Goal: Check status: Check status

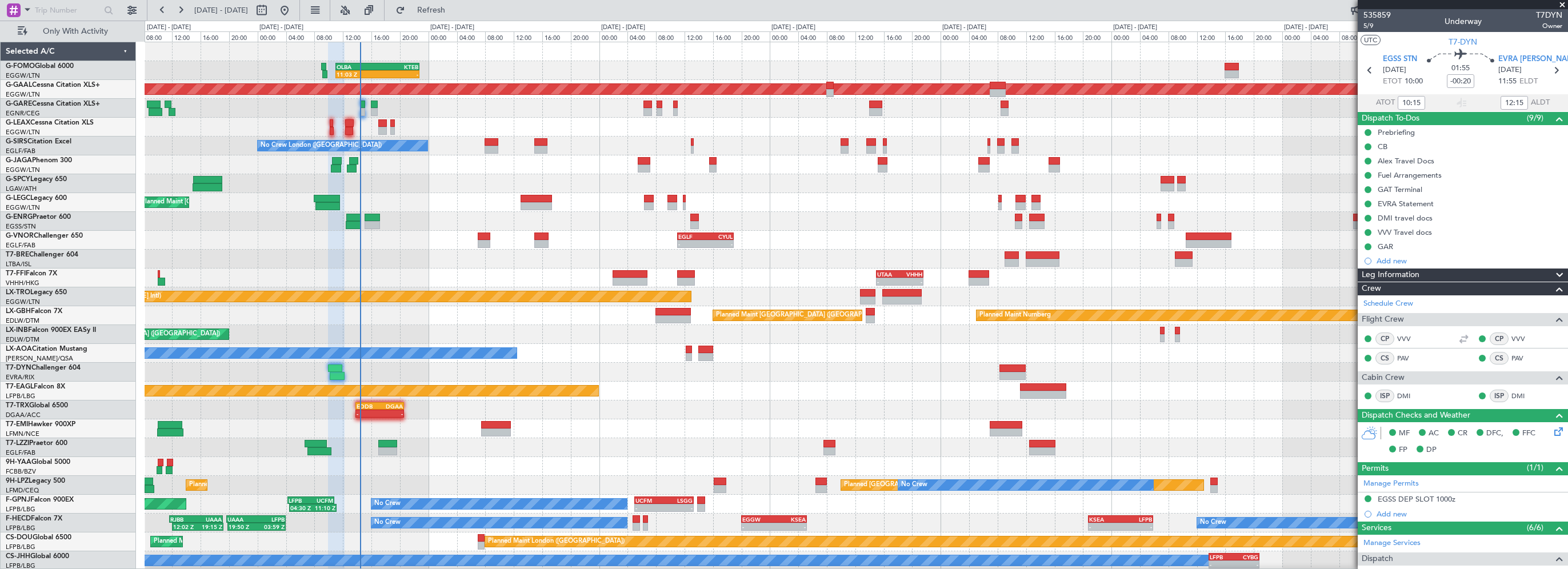
click at [399, 252] on div "11:03 Z - OLBA 11:00 Z KTEB 22:45 Z Planned Maint London (Luton) - - KRFD 00:45…" at bounding box center [856, 306] width 1423 height 528
click at [448, 3] on button "Refresh" at bounding box center [425, 10] width 69 height 18
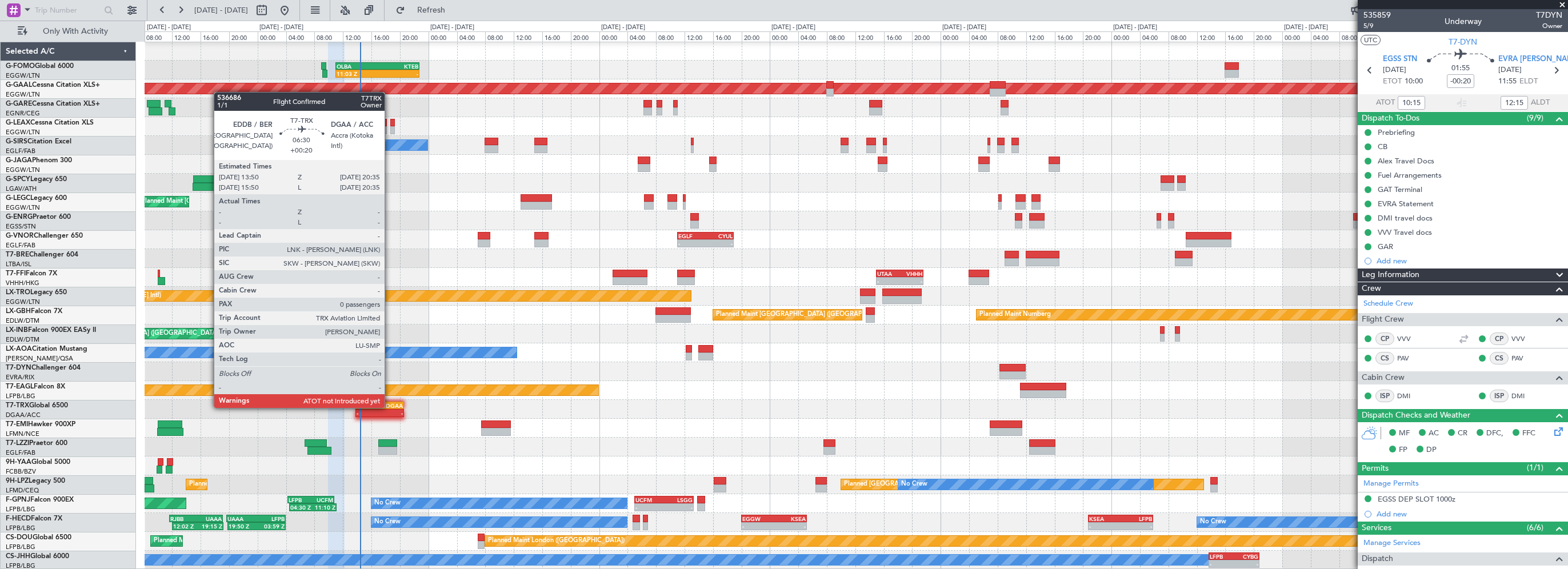
click at [390, 407] on div "DGAA" at bounding box center [391, 405] width 23 height 7
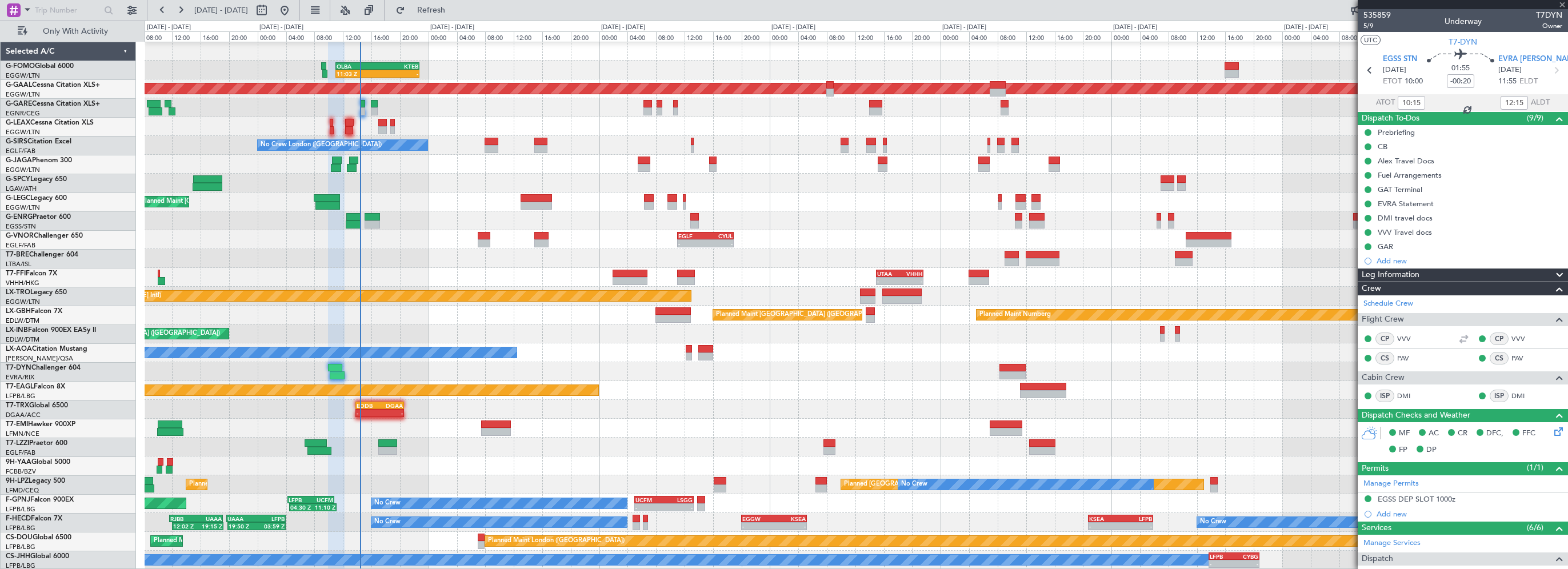
type input "+00:20"
type input "0"
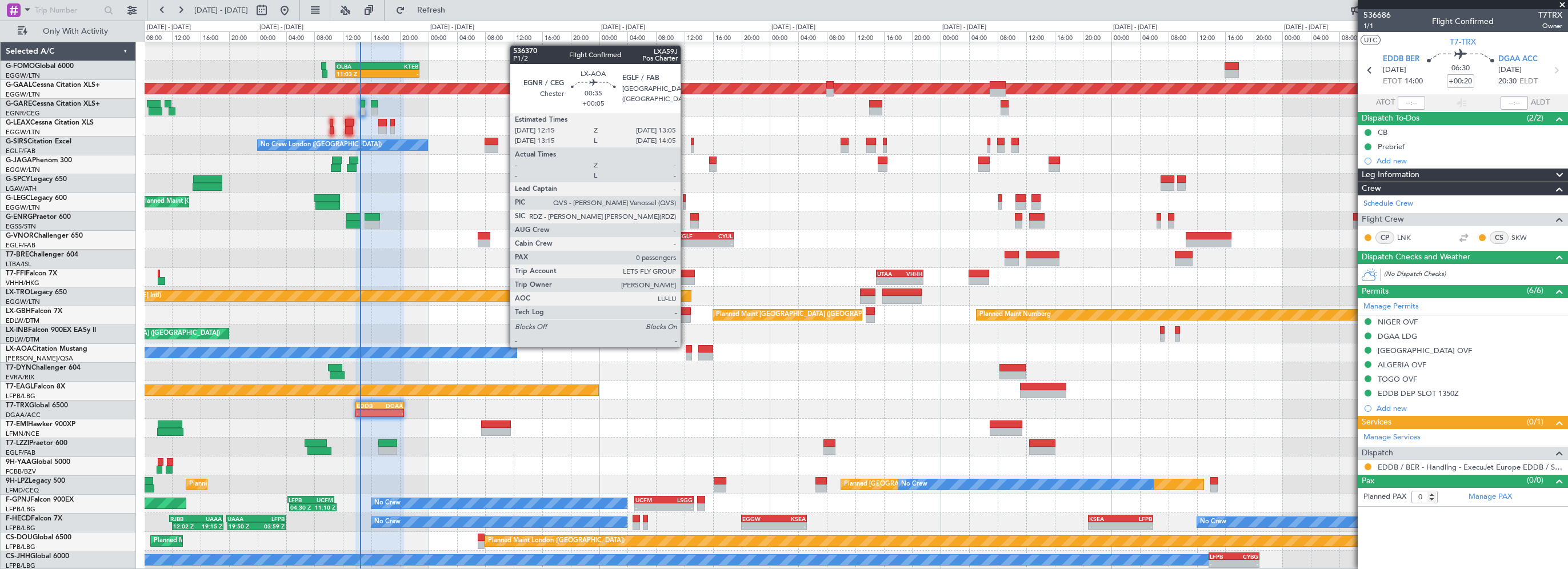
click at [686, 346] on div at bounding box center [689, 349] width 6 height 8
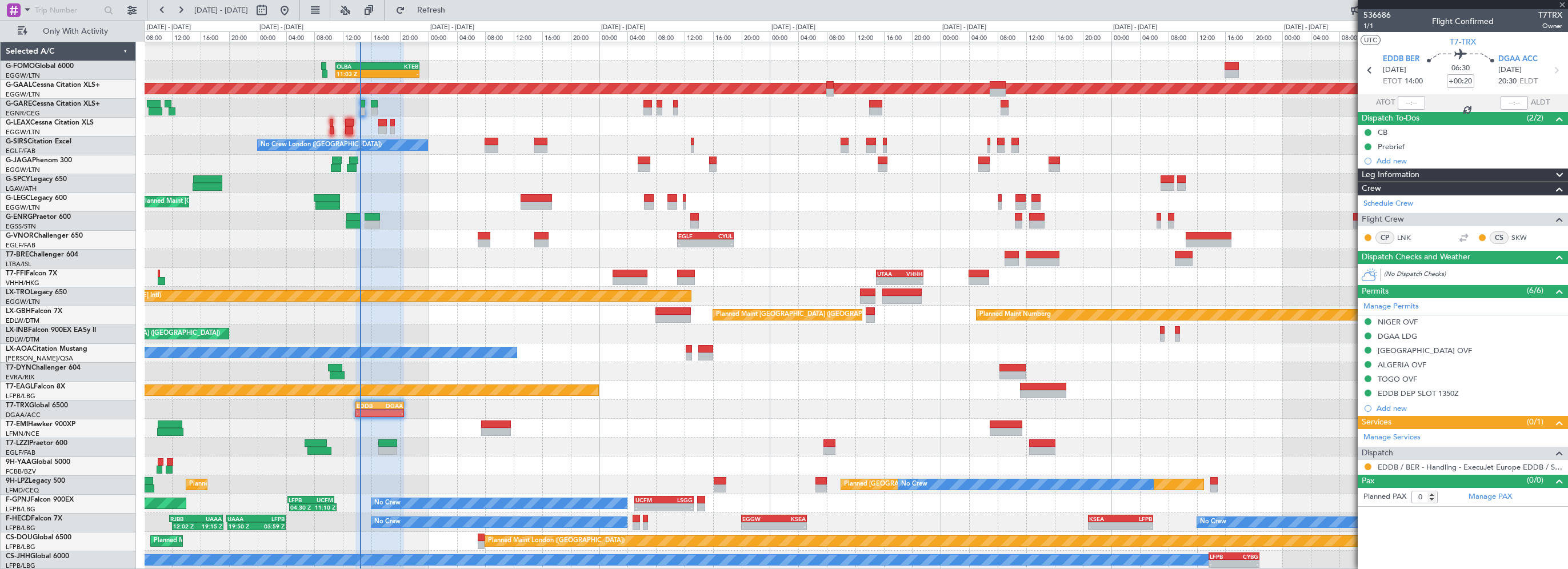
click at [689, 349] on div at bounding box center [689, 349] width 6 height 8
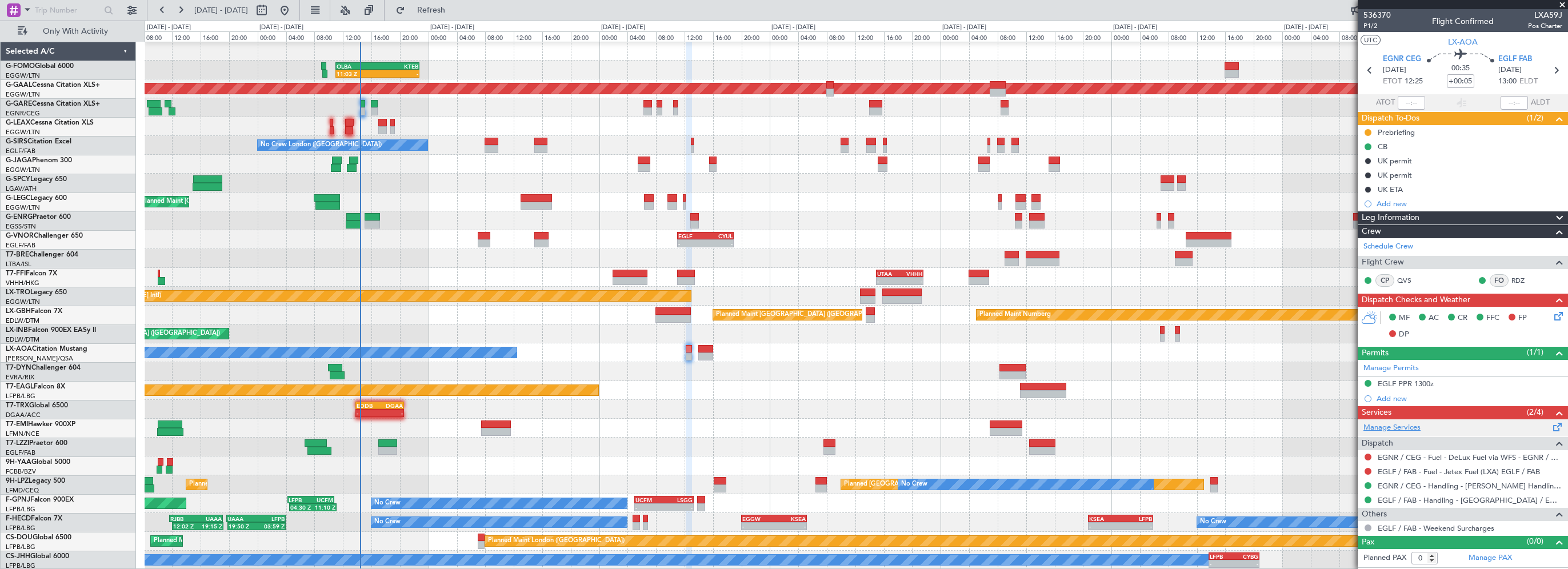
click at [1397, 425] on link "Manage Services" at bounding box center [1392, 428] width 57 height 11
click at [1532, 57] on span "EGLF FAB" at bounding box center [1515, 59] width 34 height 11
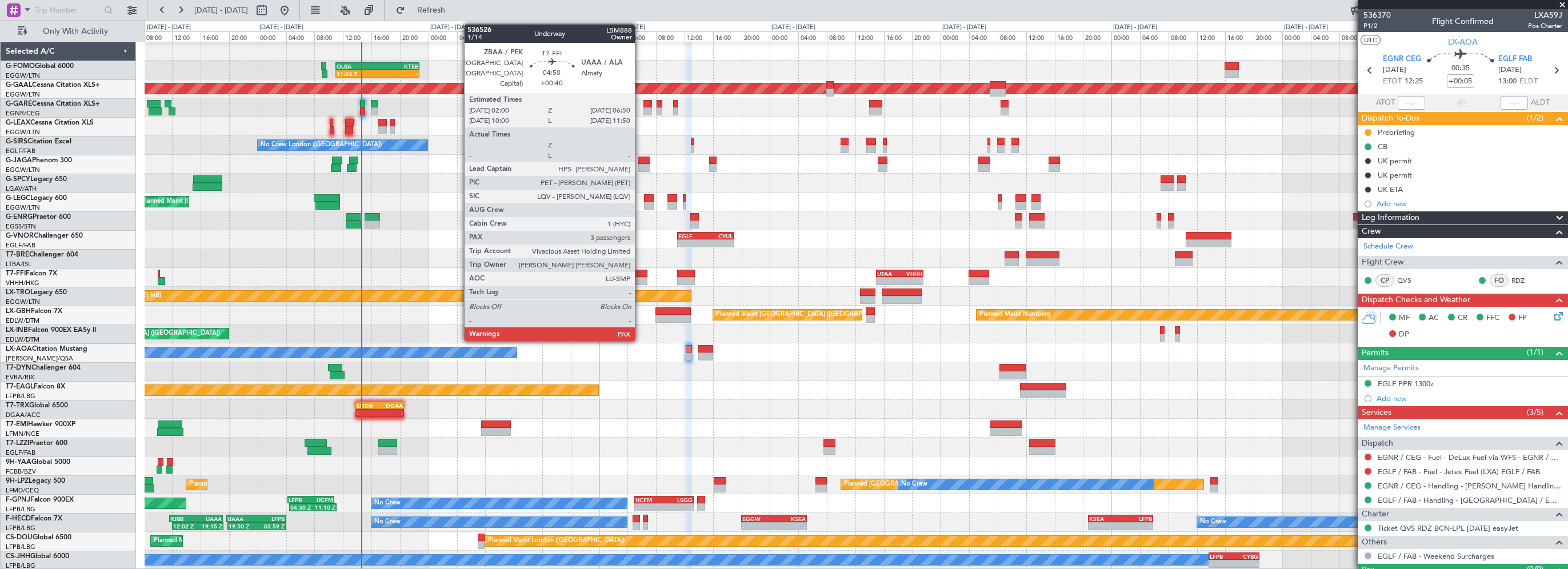
click at [637, 272] on div at bounding box center [630, 274] width 35 height 8
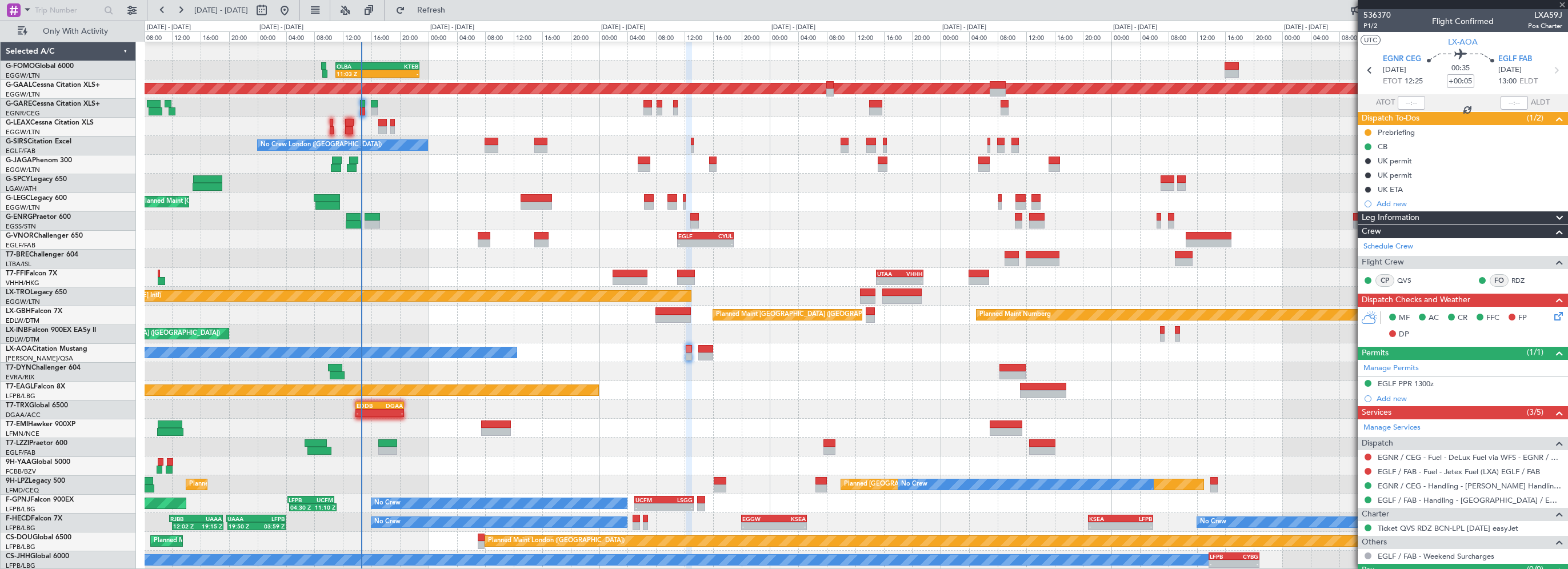
type input "+00:40"
type input "3"
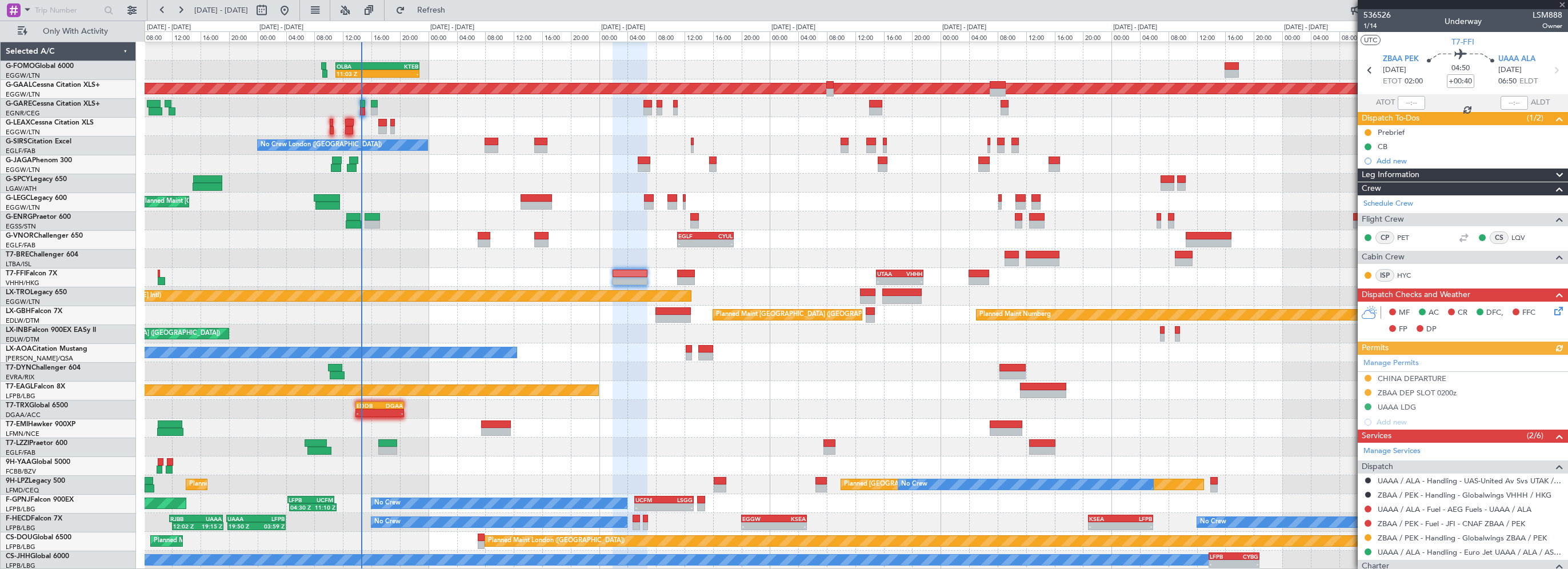
click at [1432, 176] on div "Leg Information" at bounding box center [1463, 175] width 210 height 13
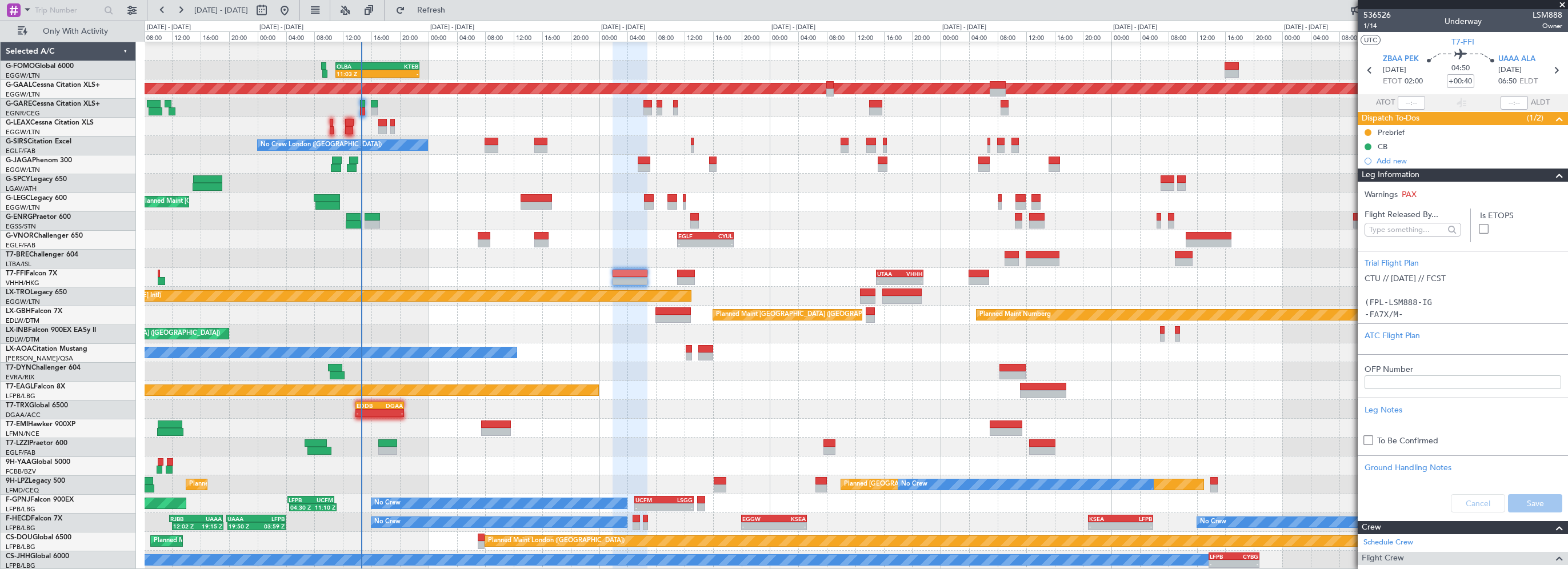
click at [1218, 388] on div "Planned Maint [US_STATE] ([GEOGRAPHIC_DATA])" at bounding box center [856, 391] width 1423 height 19
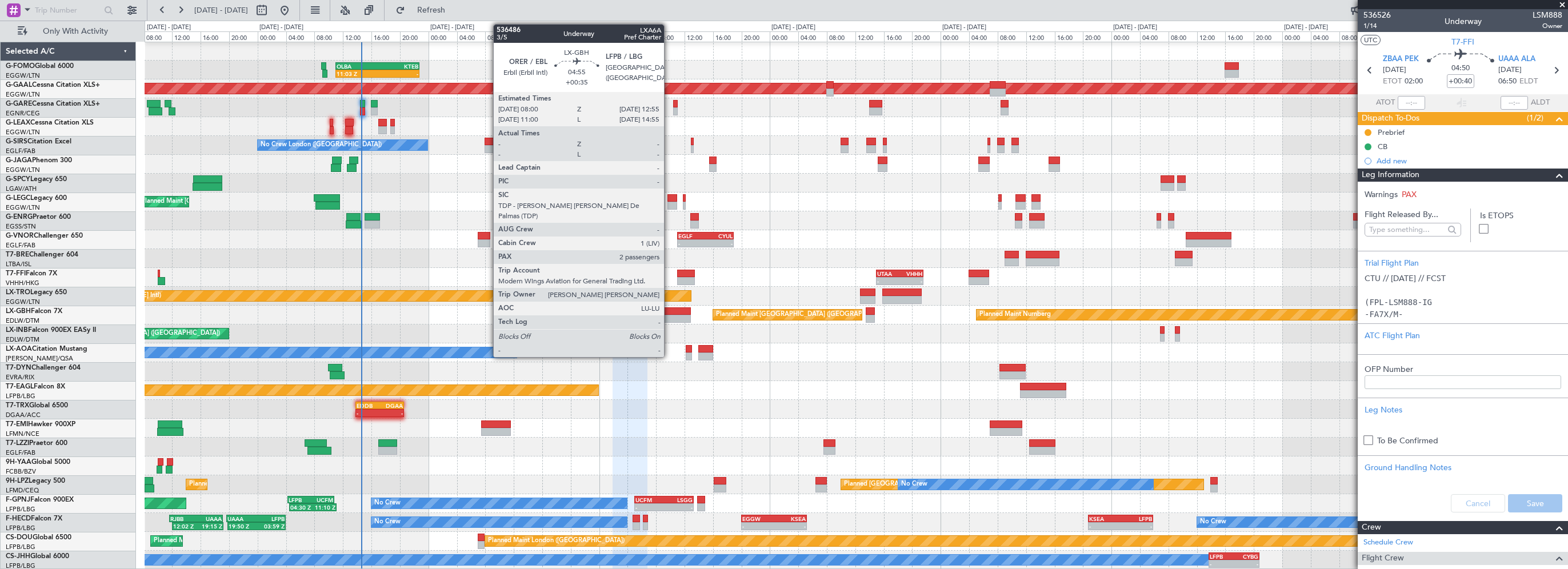
click at [669, 311] on div at bounding box center [674, 311] width 36 height 8
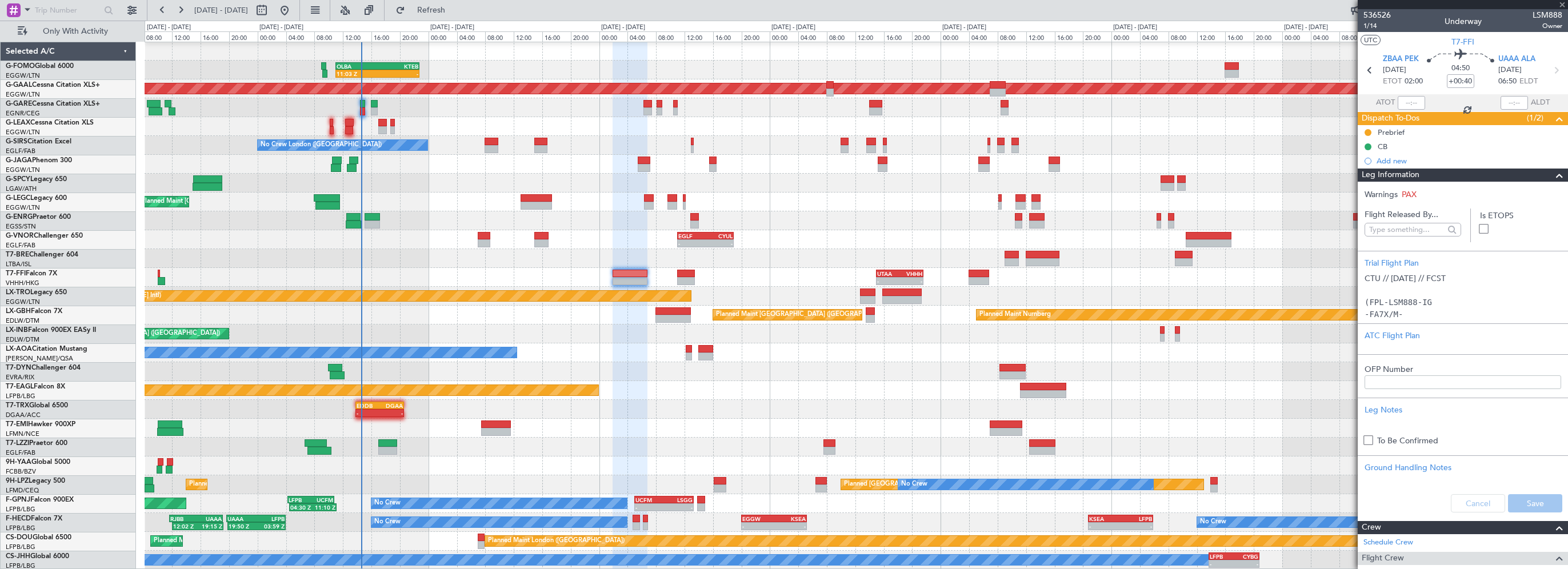
type input "+00:35"
type input "2"
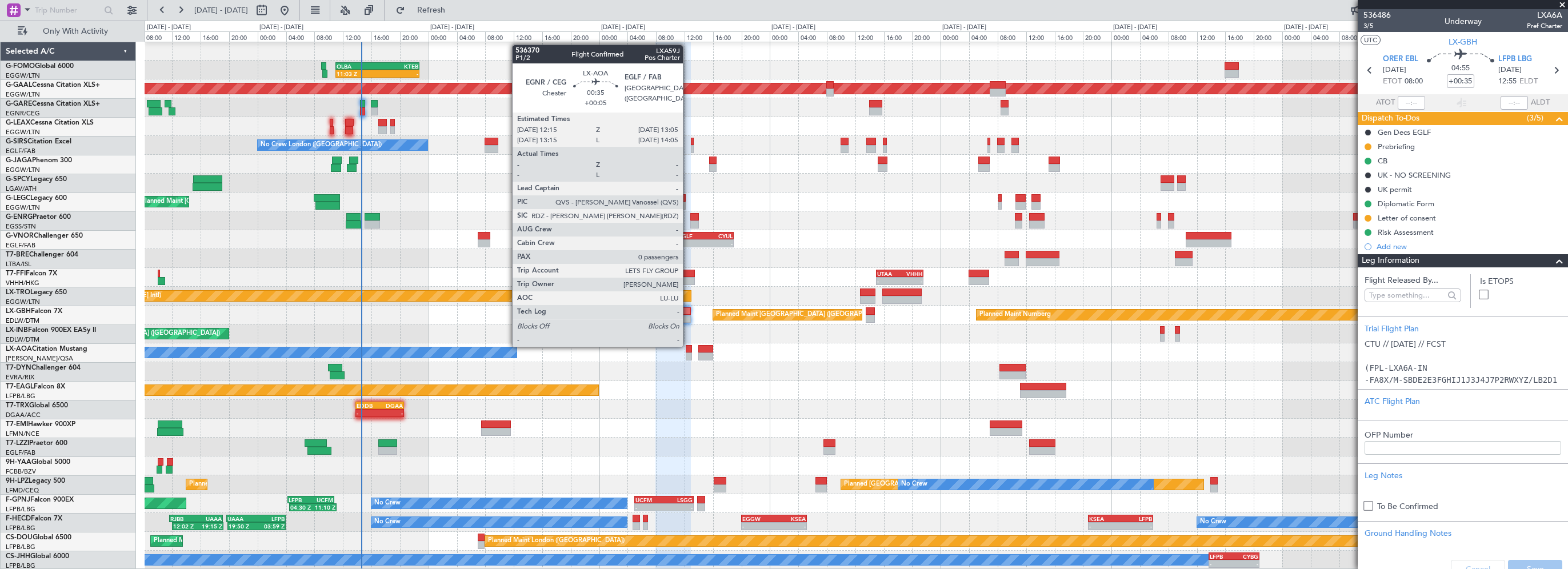
click at [688, 346] on div at bounding box center [689, 349] width 6 height 8
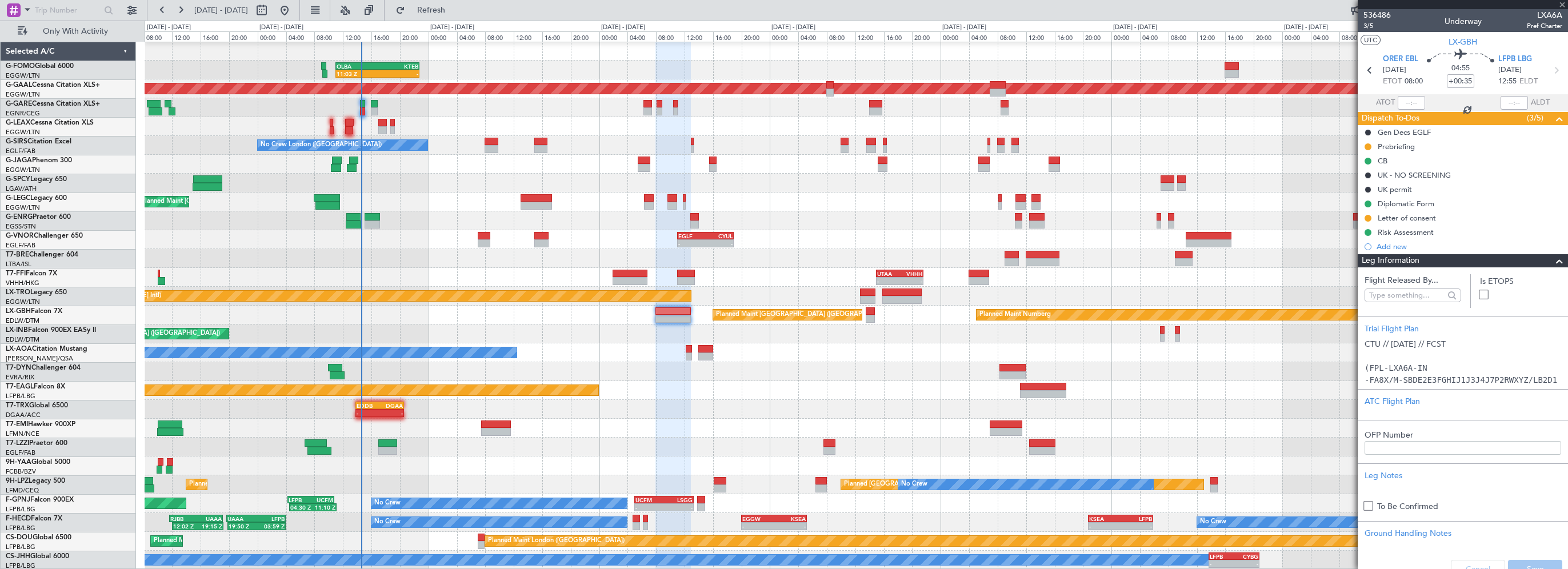
type input "+00:05"
type input "0"
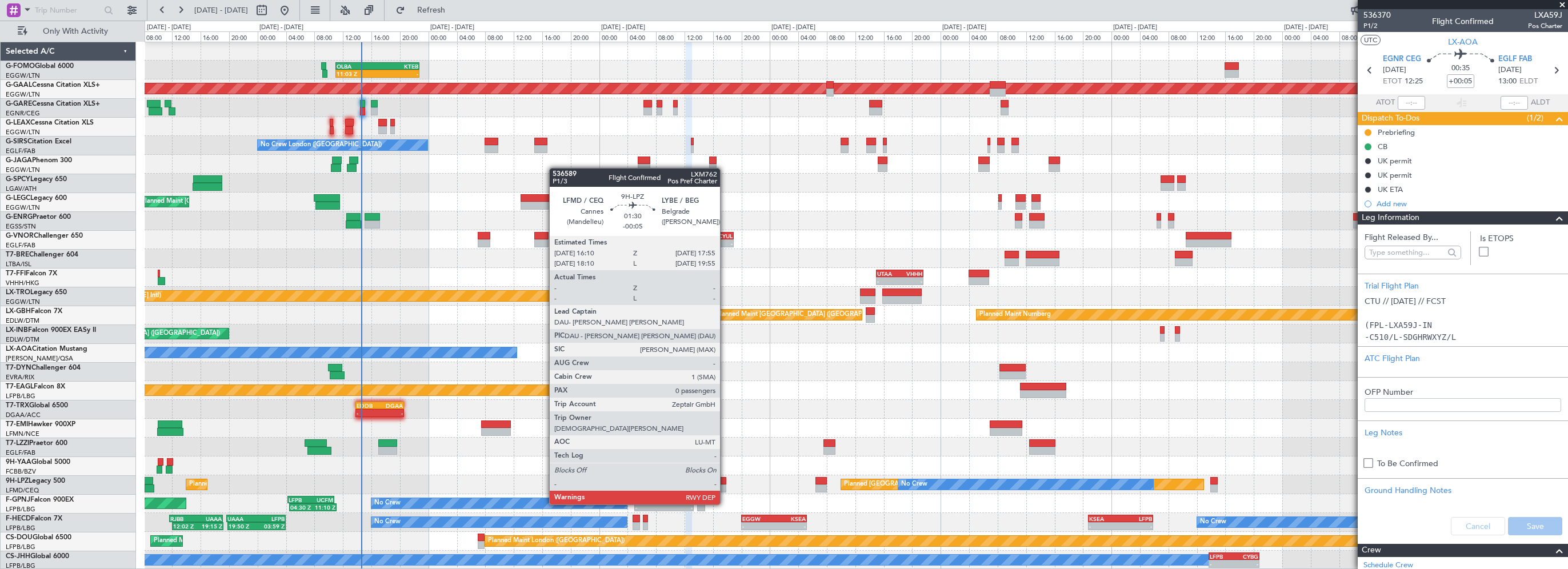
click at [725, 482] on div at bounding box center [720, 481] width 13 height 8
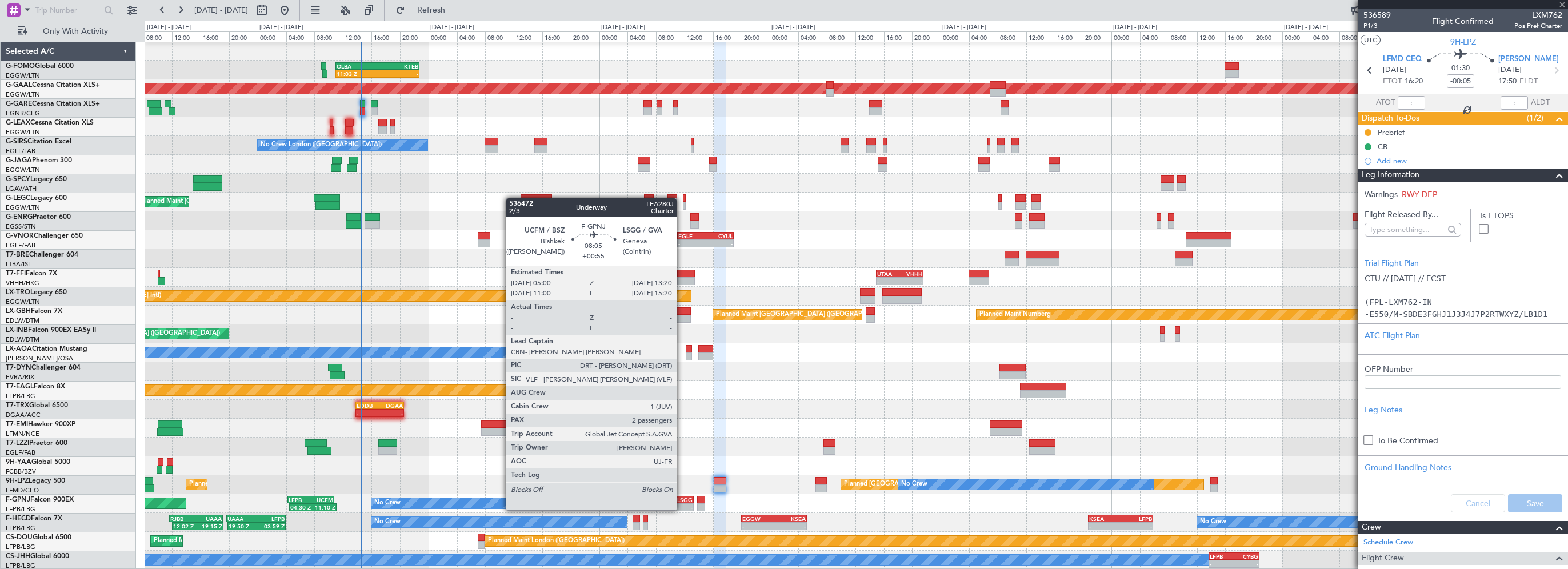
click at [682, 499] on div "LSGG" at bounding box center [678, 500] width 29 height 7
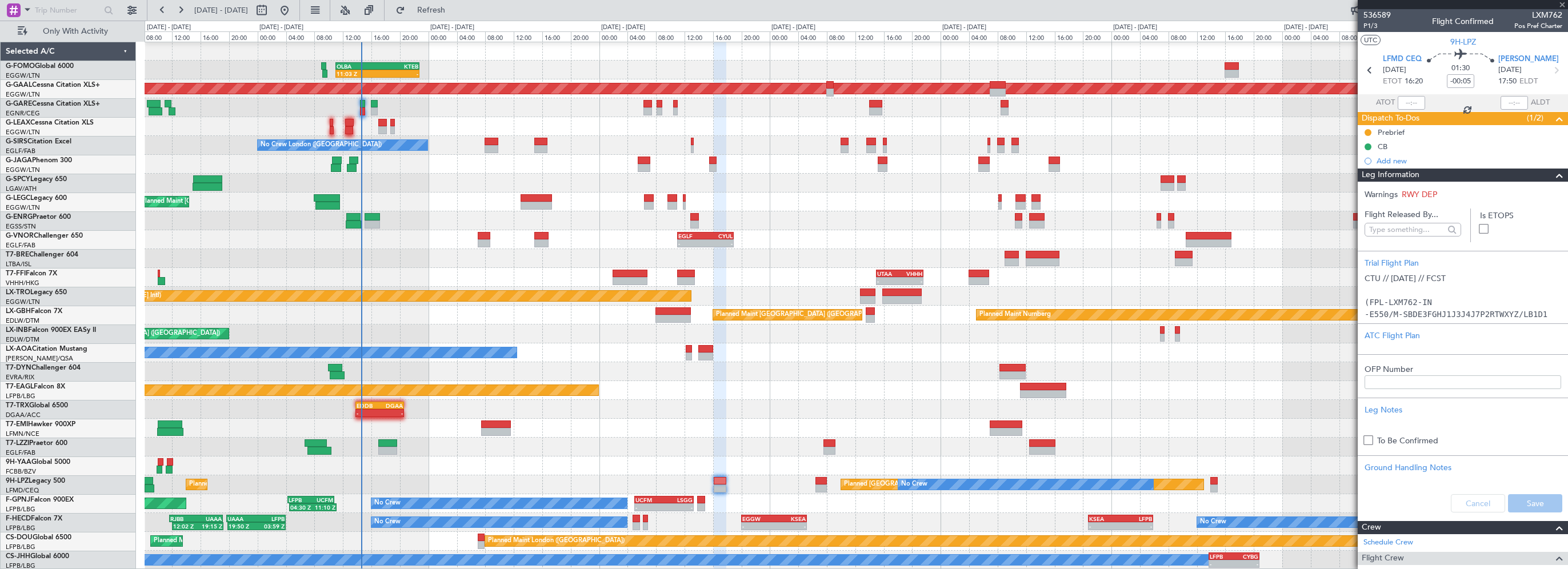
type input "+00:55"
type input "2"
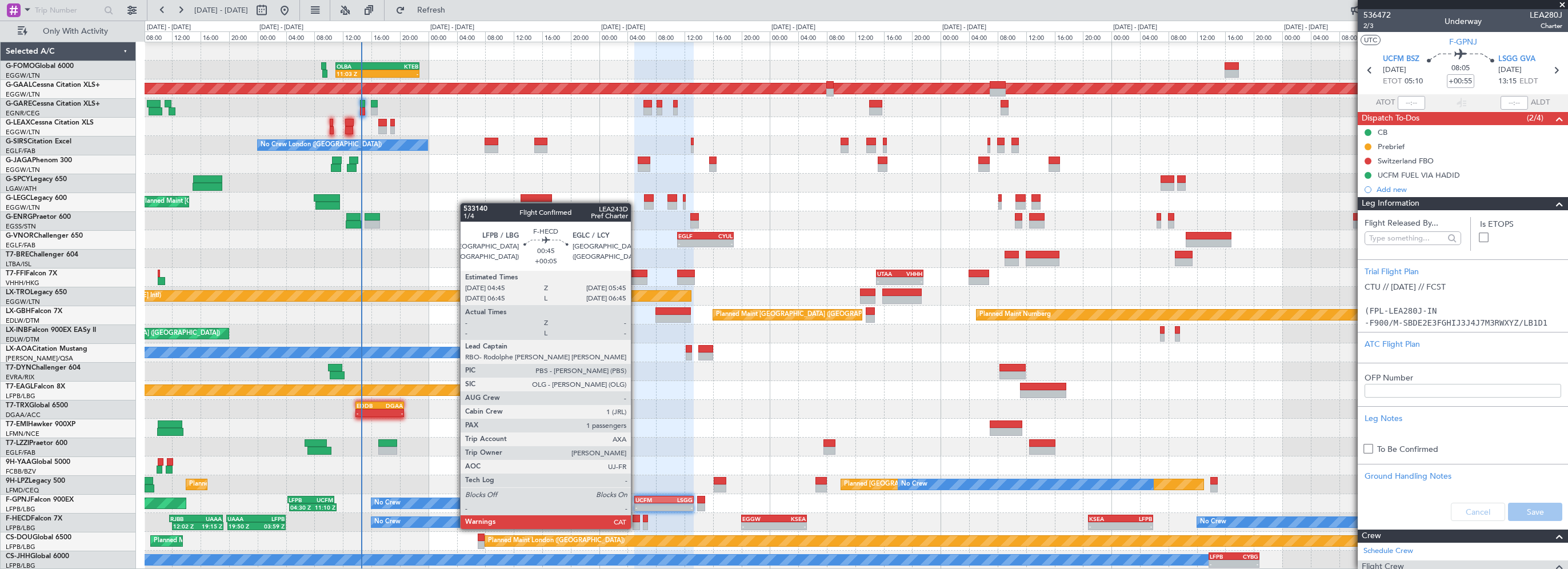
click at [636, 517] on div at bounding box center [637, 519] width 8 height 8
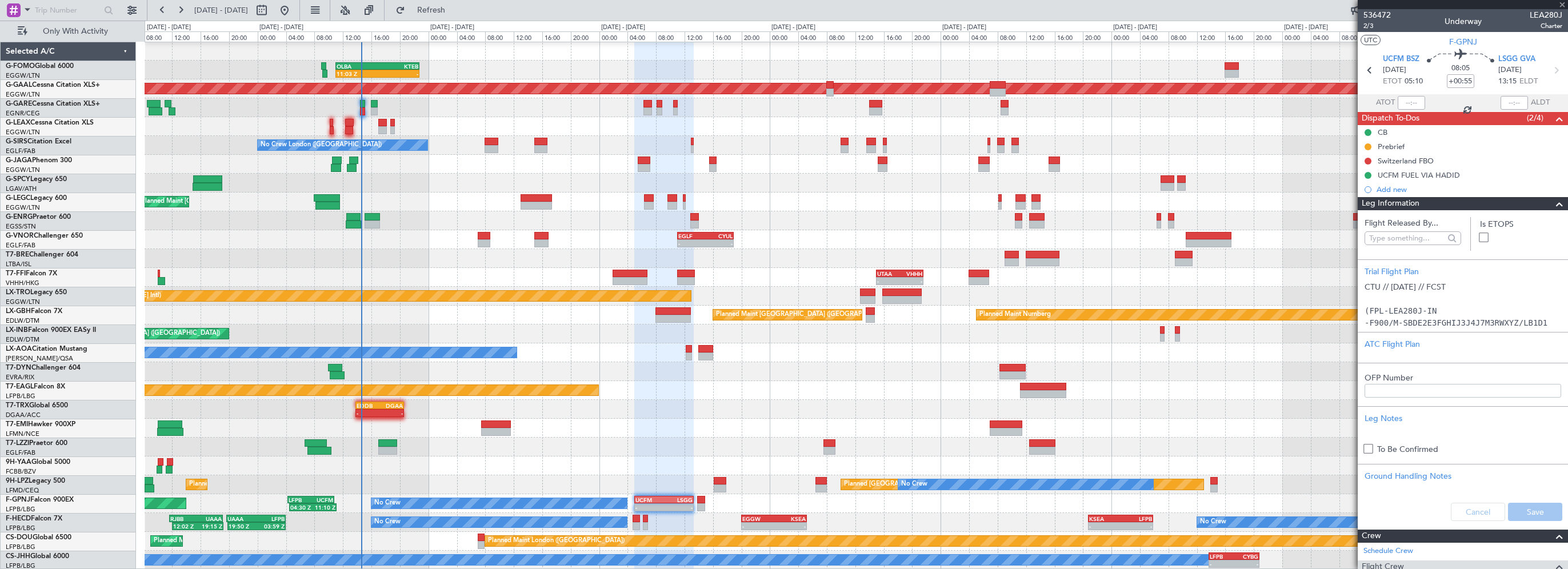
type input "+00:05"
type input "1"
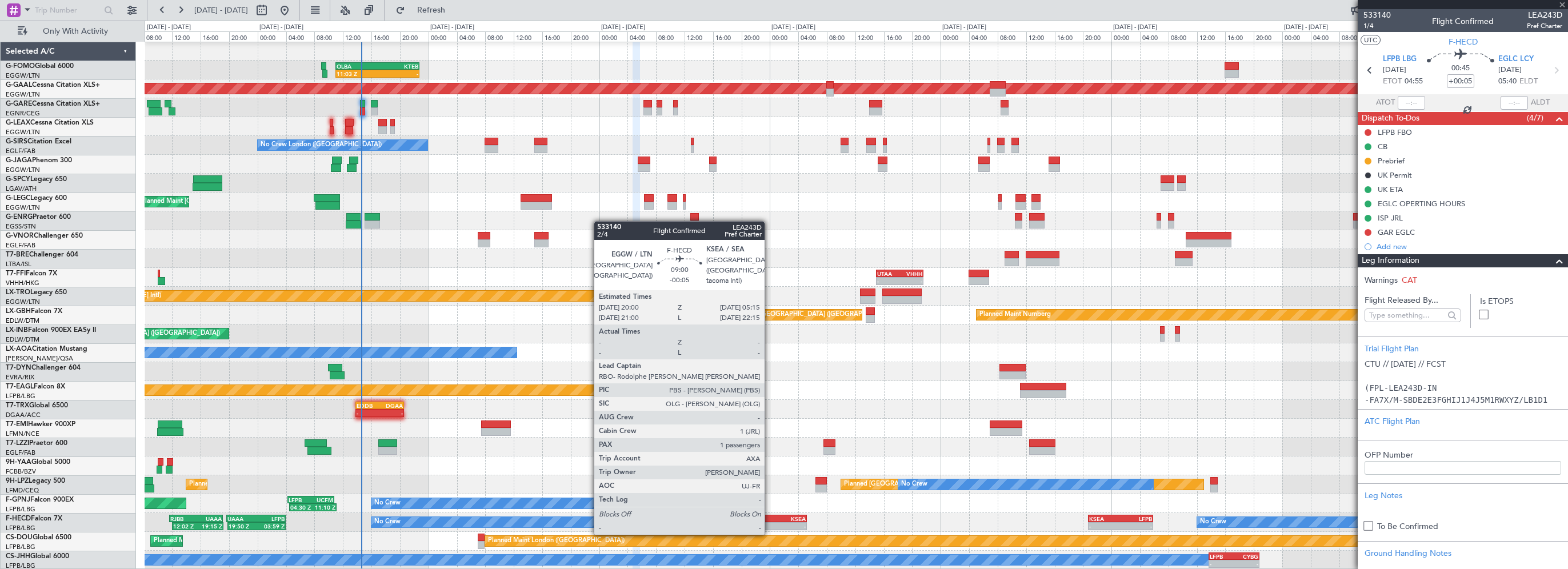
click at [770, 523] on div "-" at bounding box center [758, 526] width 32 height 7
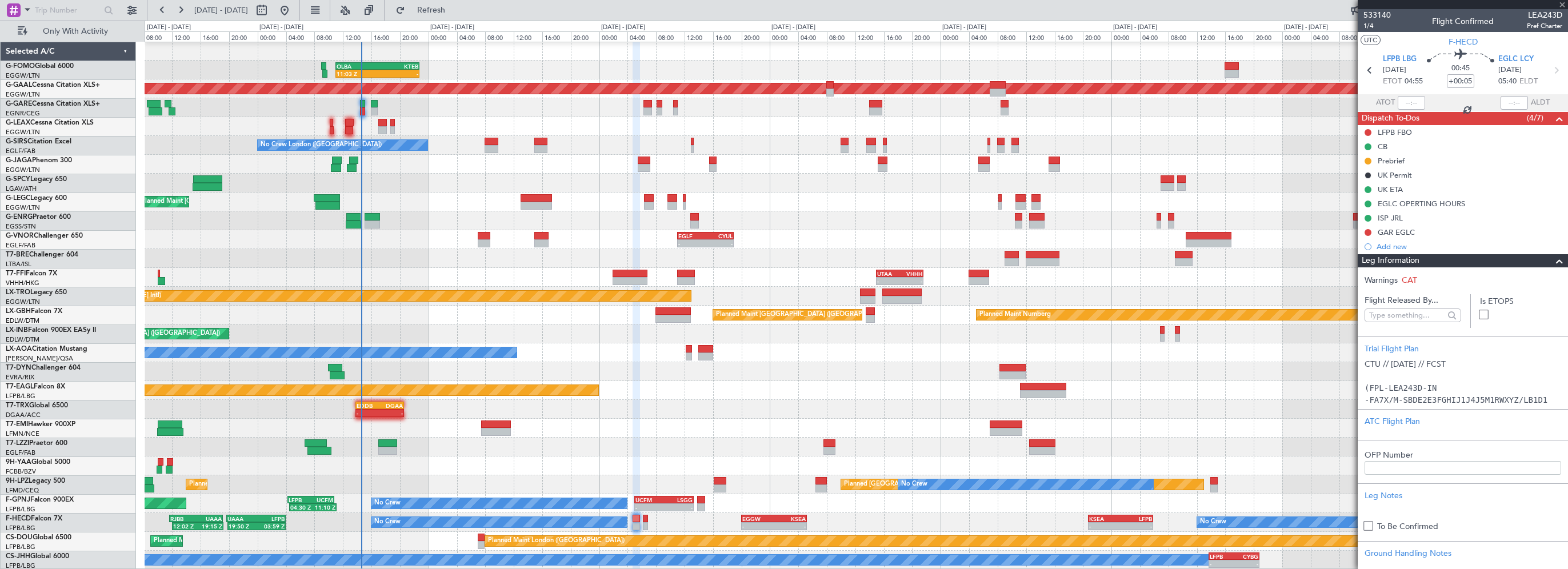
type input "-00:05"
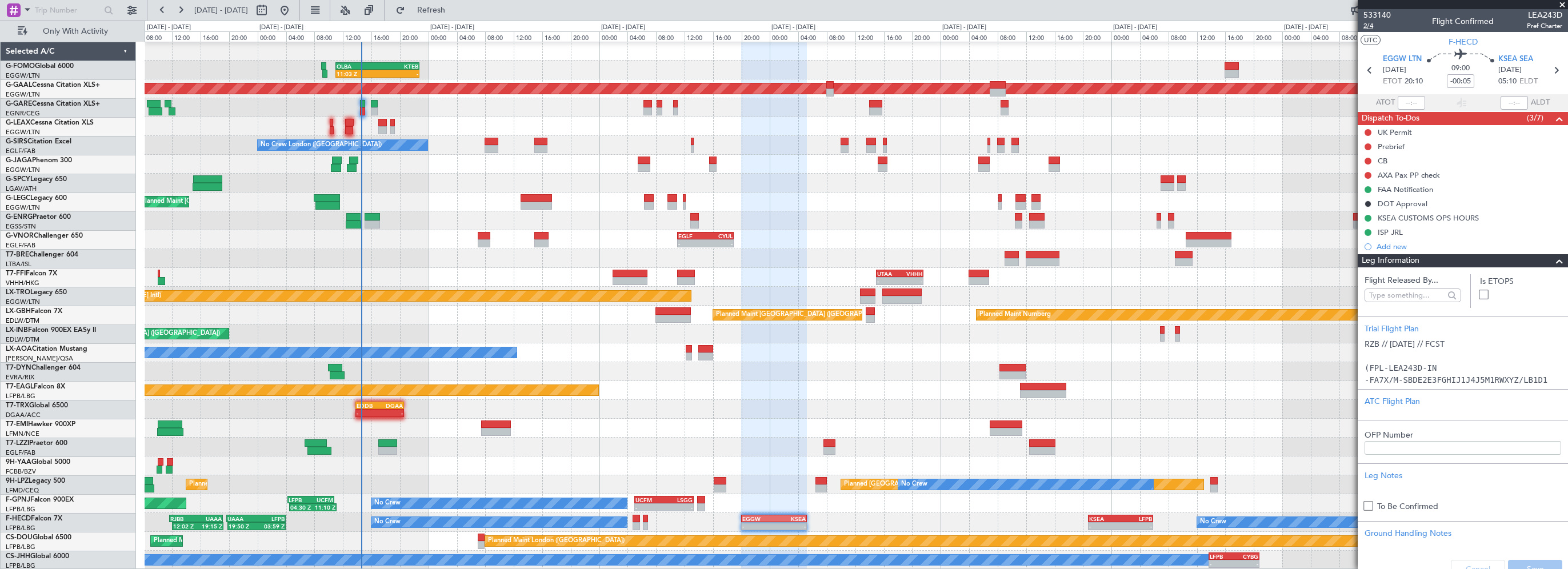
click at [1364, 25] on span "2/4" at bounding box center [1377, 25] width 27 height 10
click at [724, 451] on div at bounding box center [856, 447] width 1423 height 19
click at [668, 388] on div "11:03 Z - OLBA 11:00 Z KTEB 22:45 Z Planned Maint London (Luton) - - KRFD 00:45…" at bounding box center [856, 306] width 1423 height 528
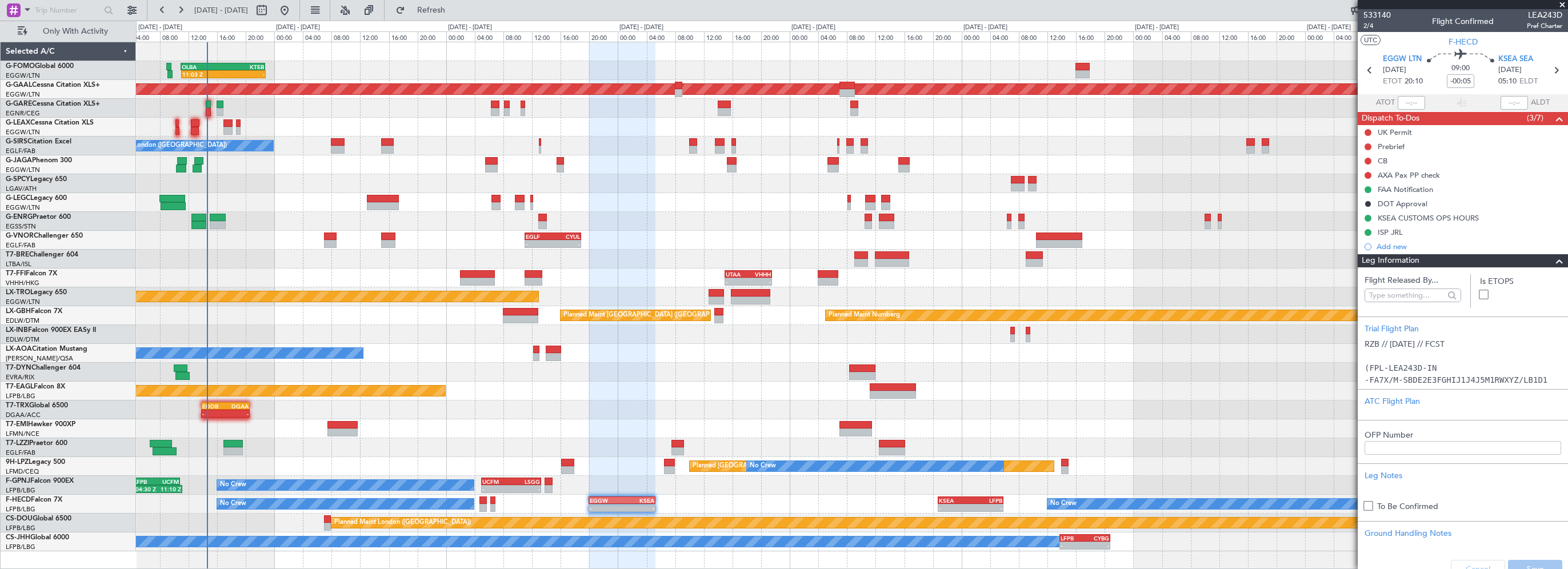
click at [1154, 277] on div "- - UTAA 15:00 Z VHHH 21:35 Z - - UTTT 23:25 Z LFPB 06:40 Z Planned Maint Tianj…" at bounding box center [852, 278] width 1431 height 19
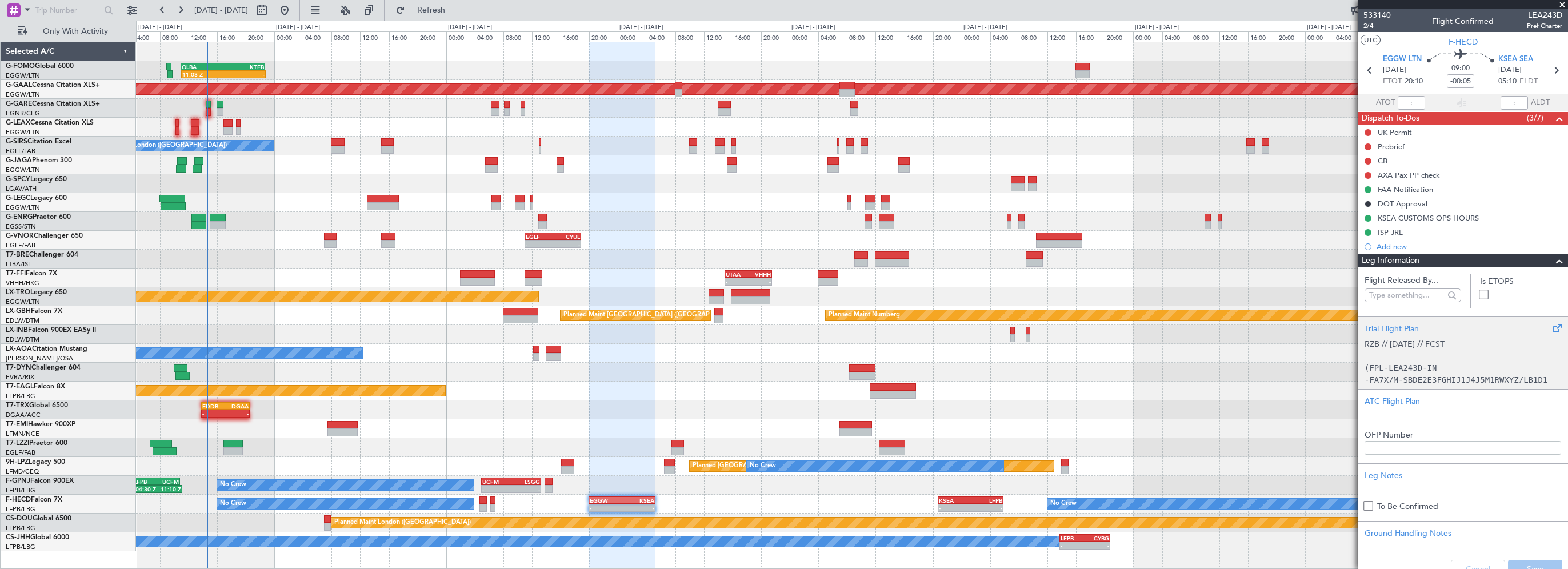
click at [1394, 327] on div "Trial Flight Plan" at bounding box center [1462, 328] width 197 height 12
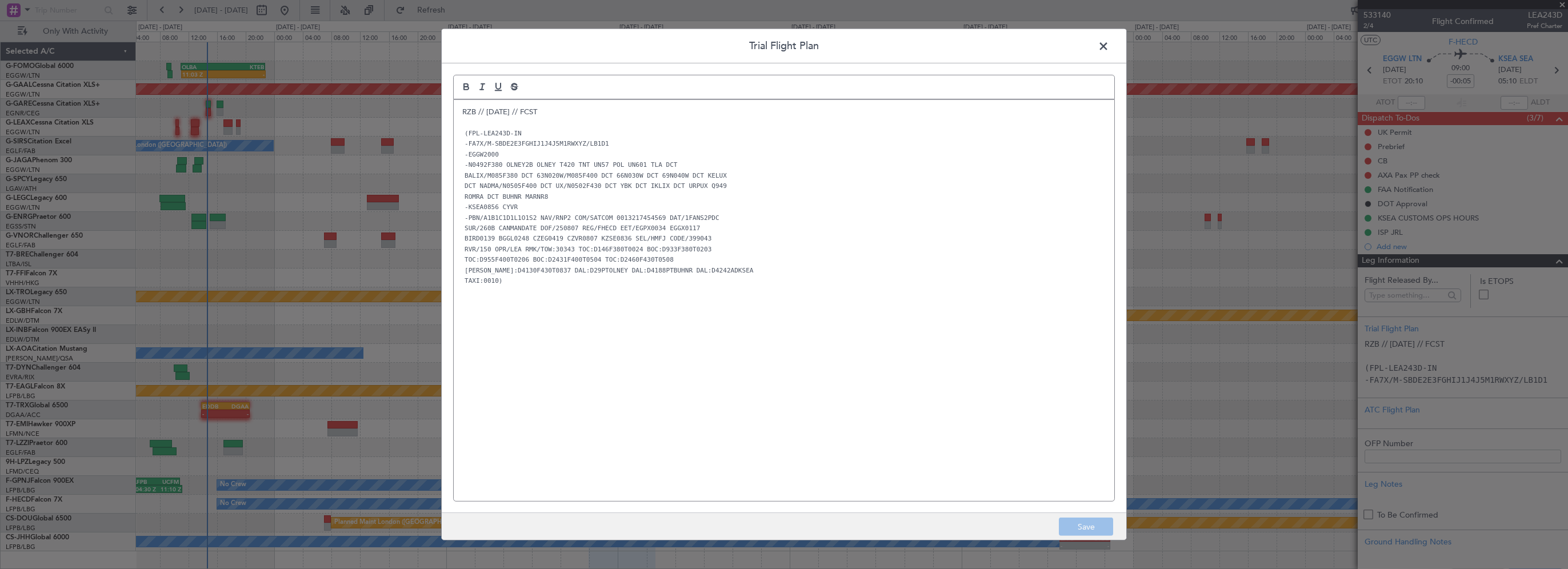
drag, startPoint x: 1106, startPoint y: 43, endPoint x: 1125, endPoint y: 48, distance: 19.6
click at [1109, 43] on span at bounding box center [1109, 49] width 0 height 23
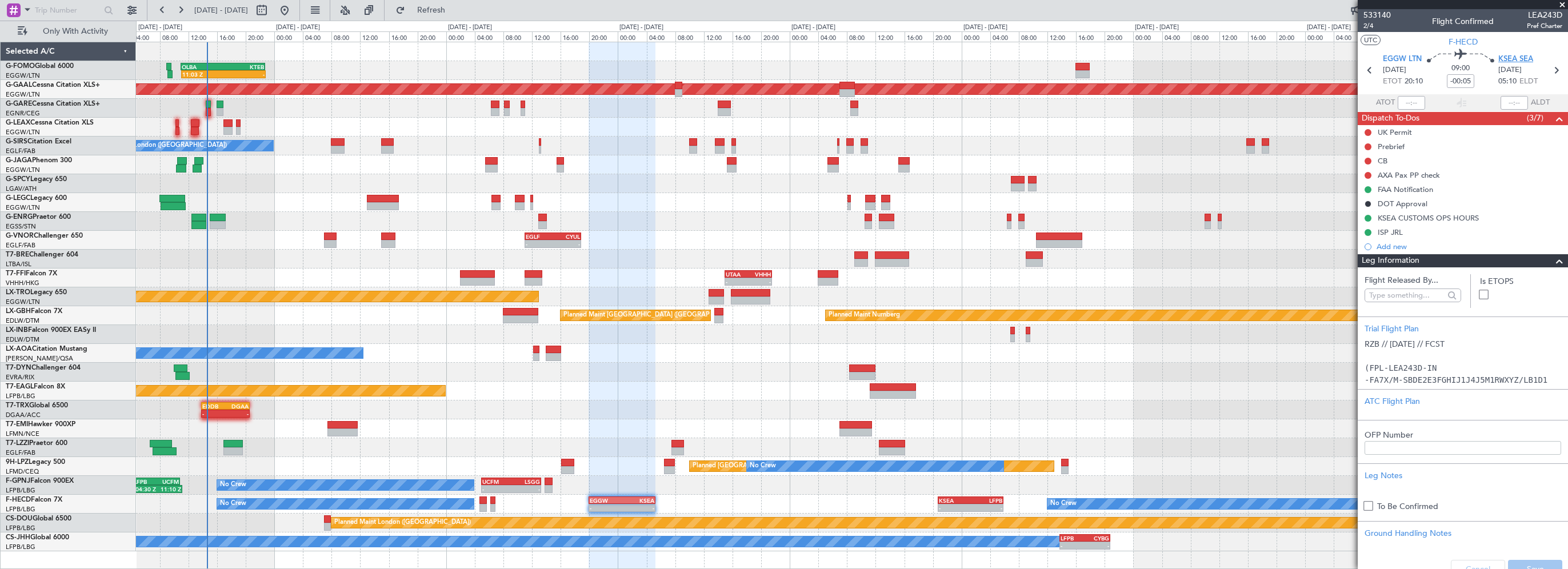
click at [1522, 57] on span "KSEA SEA" at bounding box center [1515, 59] width 35 height 11
click at [1522, 53] on span "KSEA SEA" at bounding box center [1515, 59] width 35 height 11
click at [560, 412] on div "14:15 Z - EDDB 13:50 Z DGAA 20:35 Z" at bounding box center [852, 410] width 1431 height 19
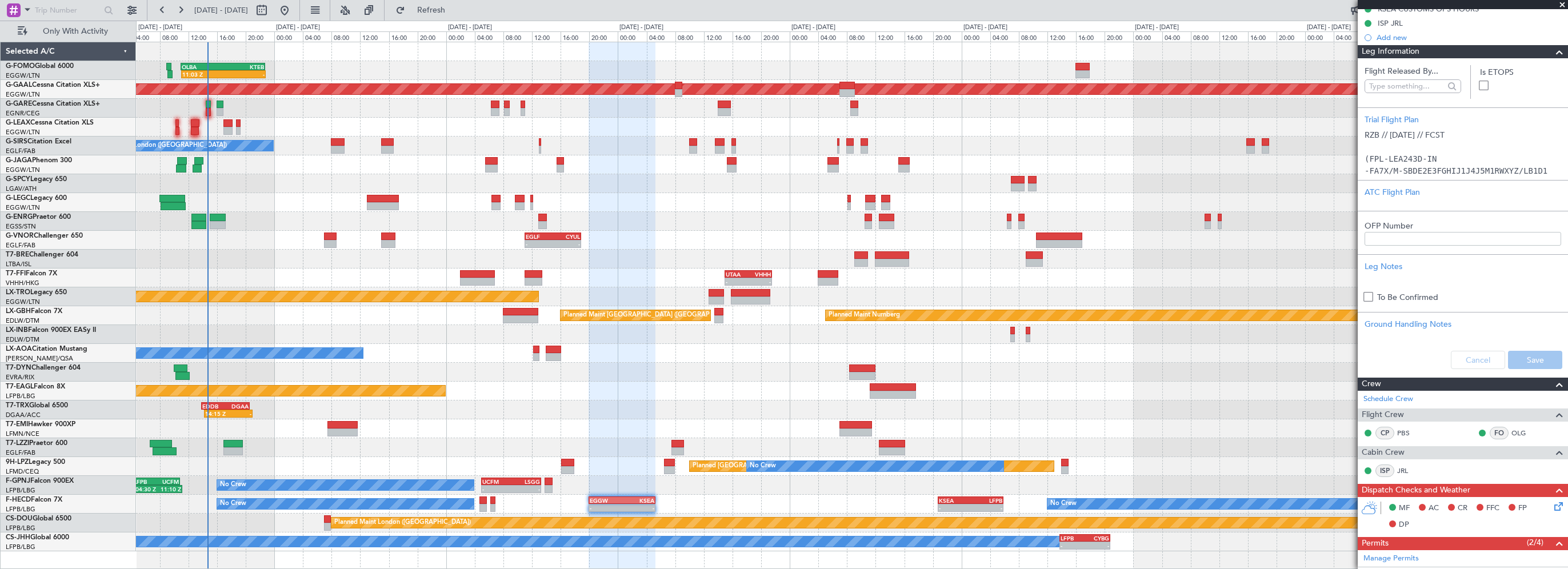
scroll to position [228, 0]
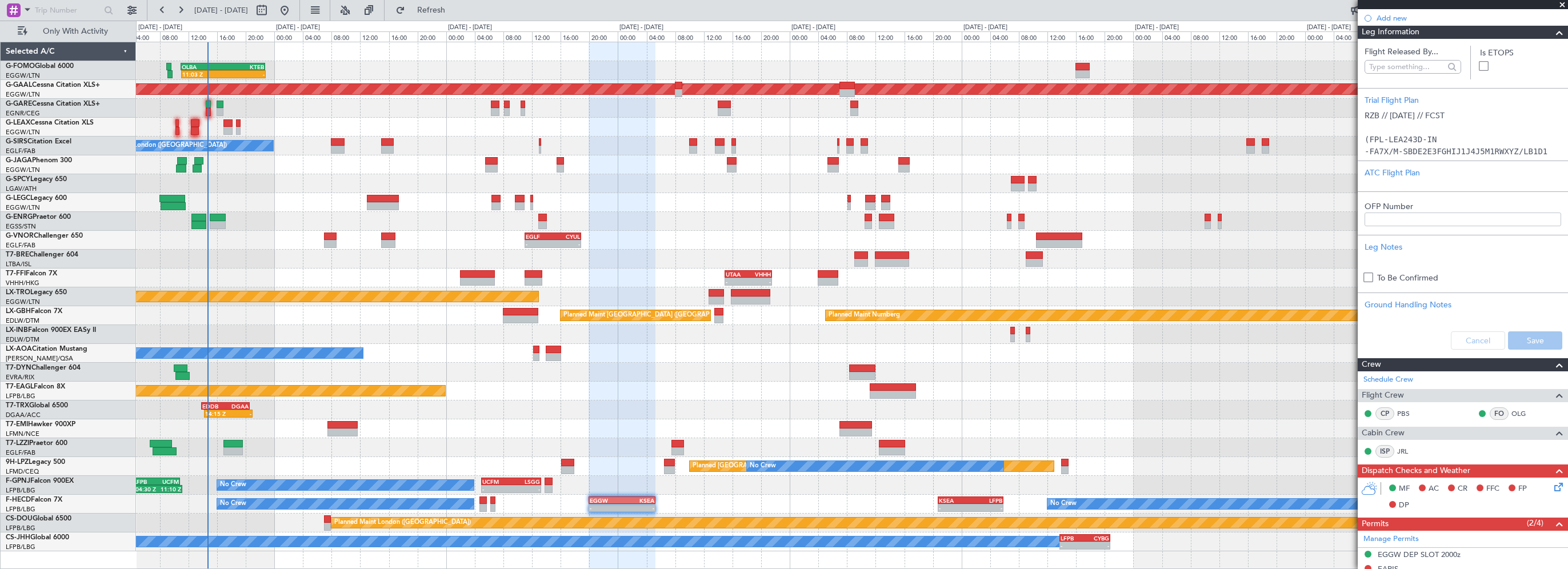
click at [1553, 33] on span at bounding box center [1560, 32] width 14 height 14
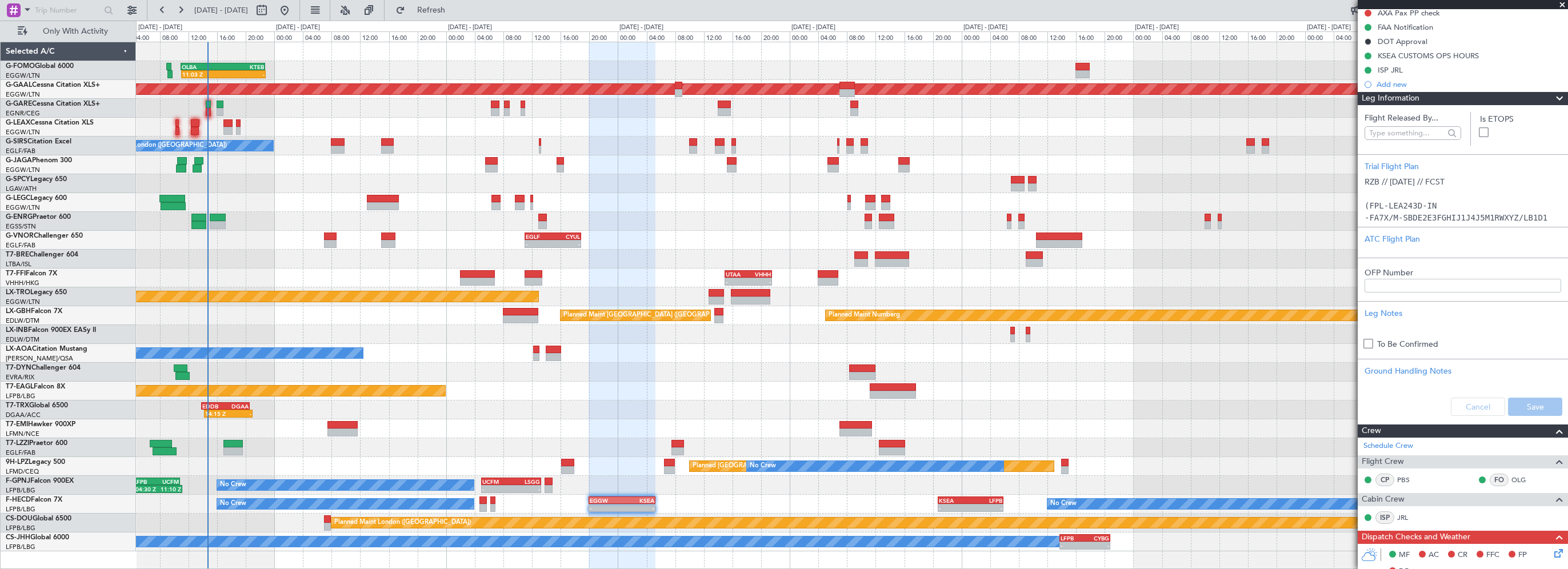
scroll to position [160, 0]
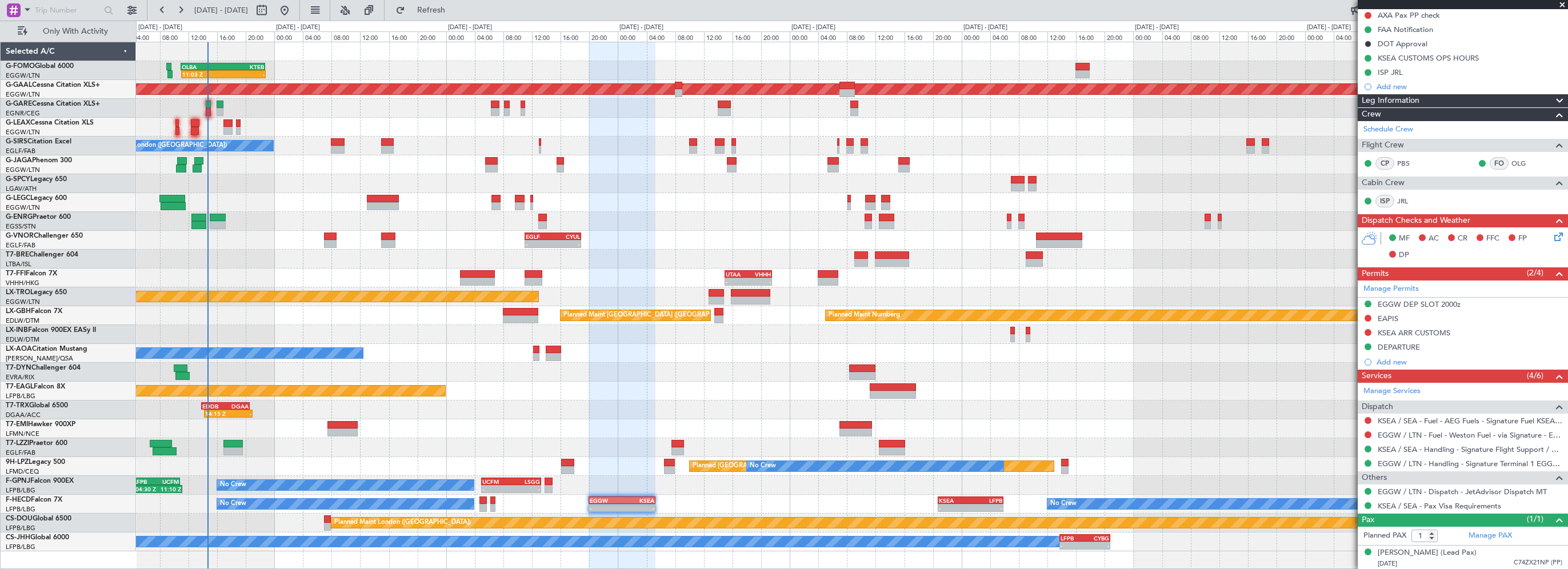
drag, startPoint x: 1437, startPoint y: 95, endPoint x: 1436, endPoint y: 103, distance: 8.1
click at [1437, 95] on div "Leg Information" at bounding box center [1463, 101] width 210 height 13
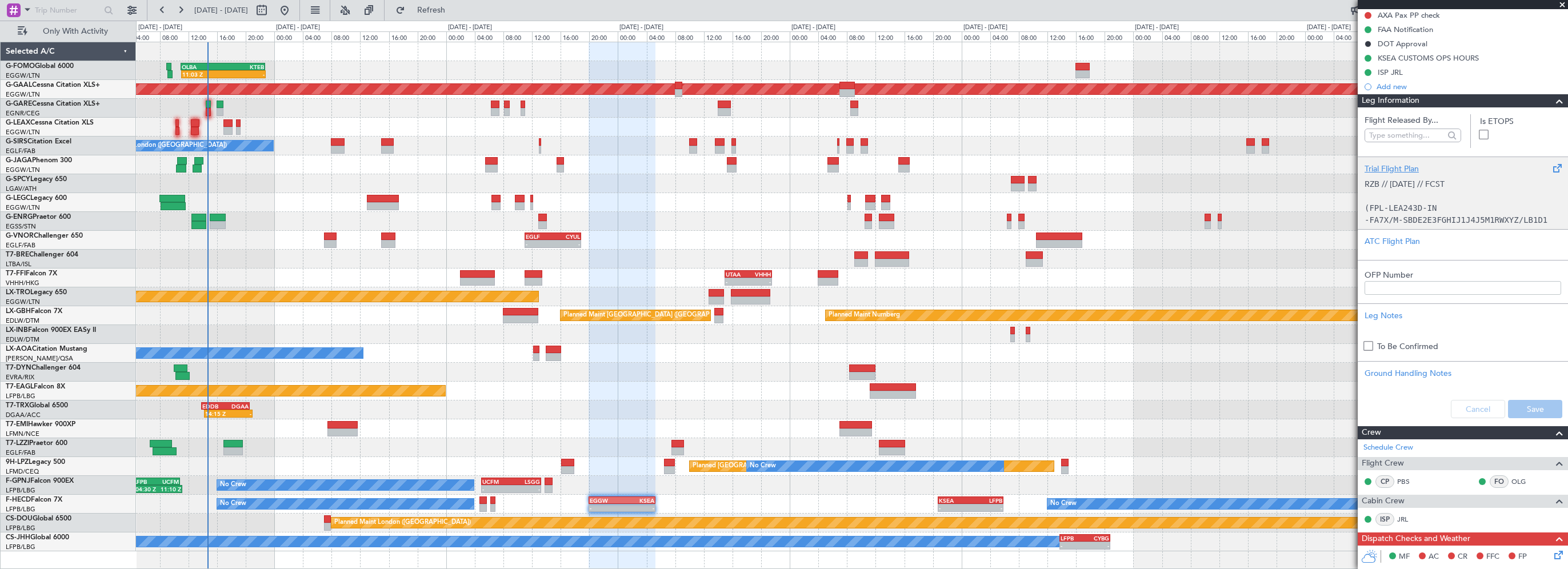
scroll to position [228, 0]
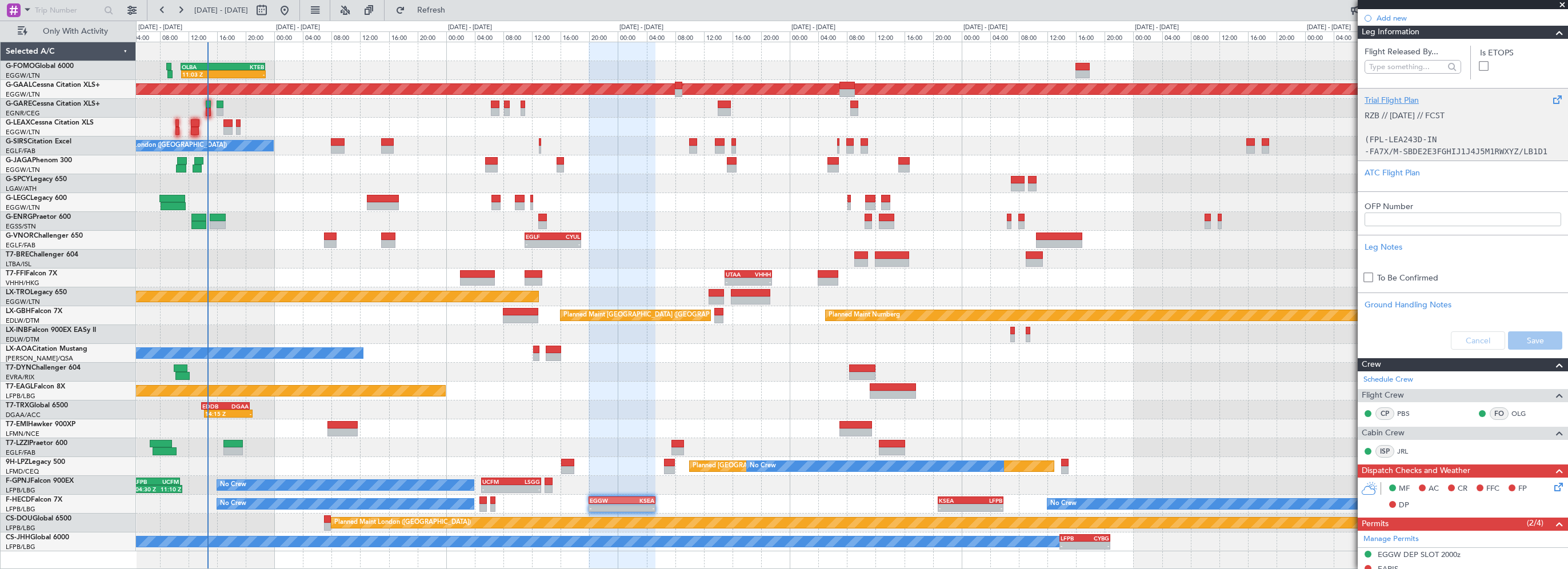
click at [1389, 97] on div "Trial Flight Plan" at bounding box center [1462, 100] width 197 height 12
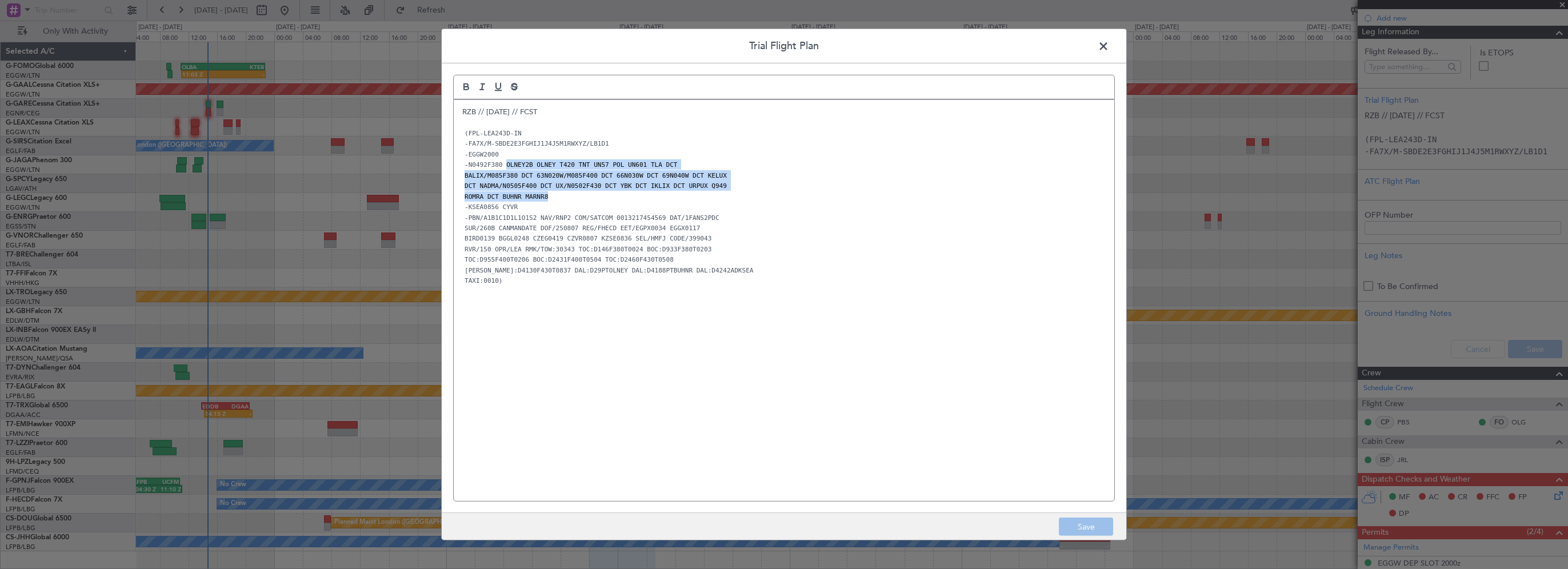
drag, startPoint x: 504, startPoint y: 165, endPoint x: 544, endPoint y: 198, distance: 51.9
click at [544, 199] on div "RZB // 06AUG // FCST (FPL-LEA243D-IN -FA7X/M-SBDE2E3FGHIJ1J4J5M1RWXYZ/LB1D1 -EG…" at bounding box center [784, 300] width 661 height 401
copy div "OLNEY2B OLNEY T420 TNT UN57 POL UN601 TLA DCT BALIX/M085F380 DCT 63N020W/M085F4…"
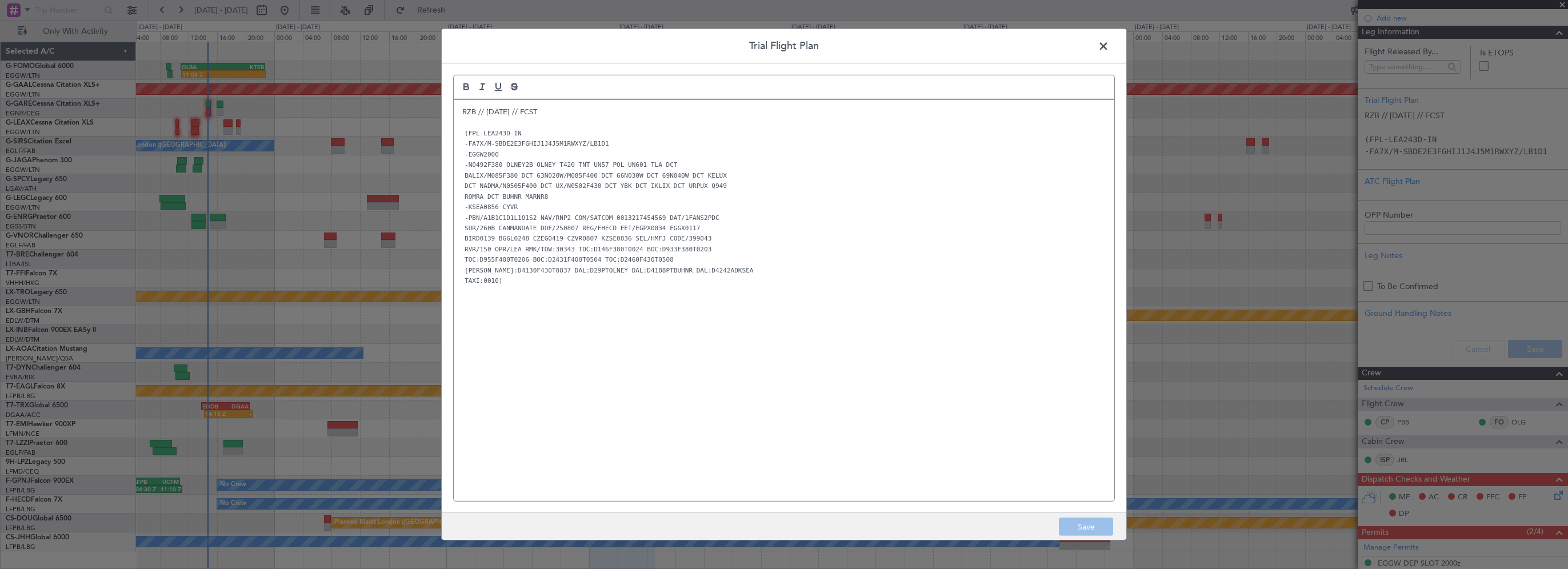
click at [1109, 47] on span at bounding box center [1109, 49] width 0 height 23
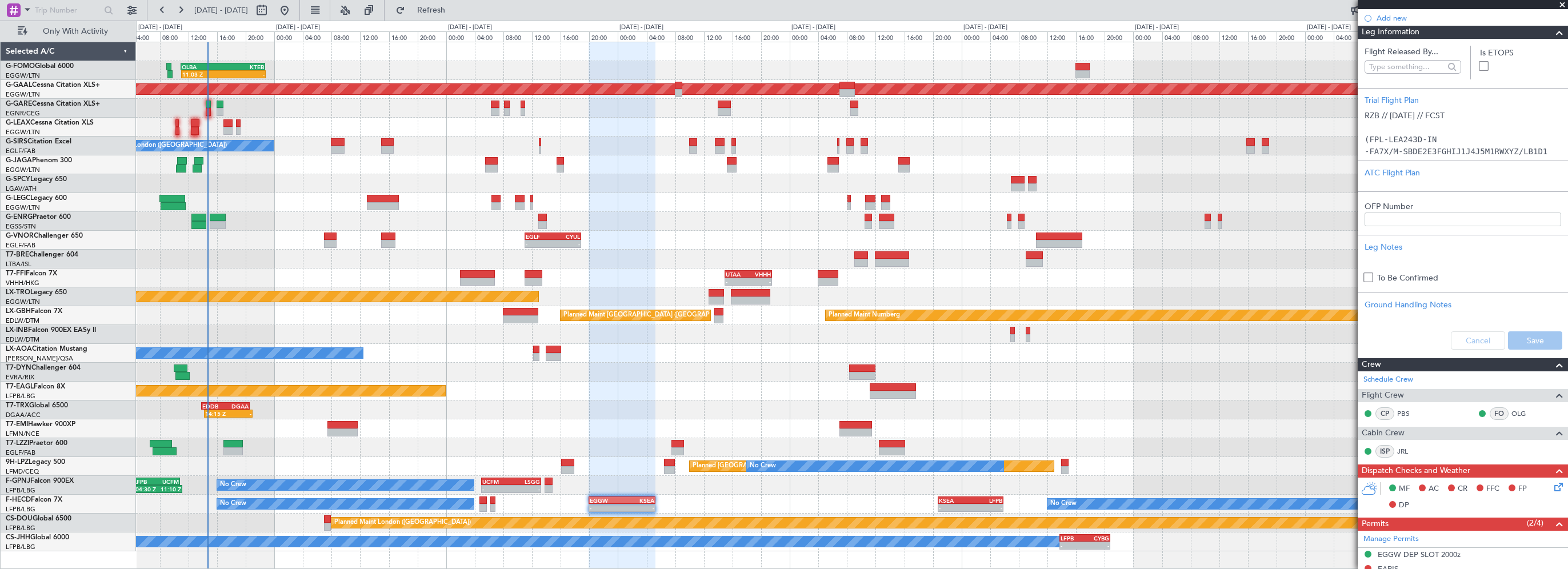
click at [1565, 5] on span at bounding box center [1562, 5] width 11 height 10
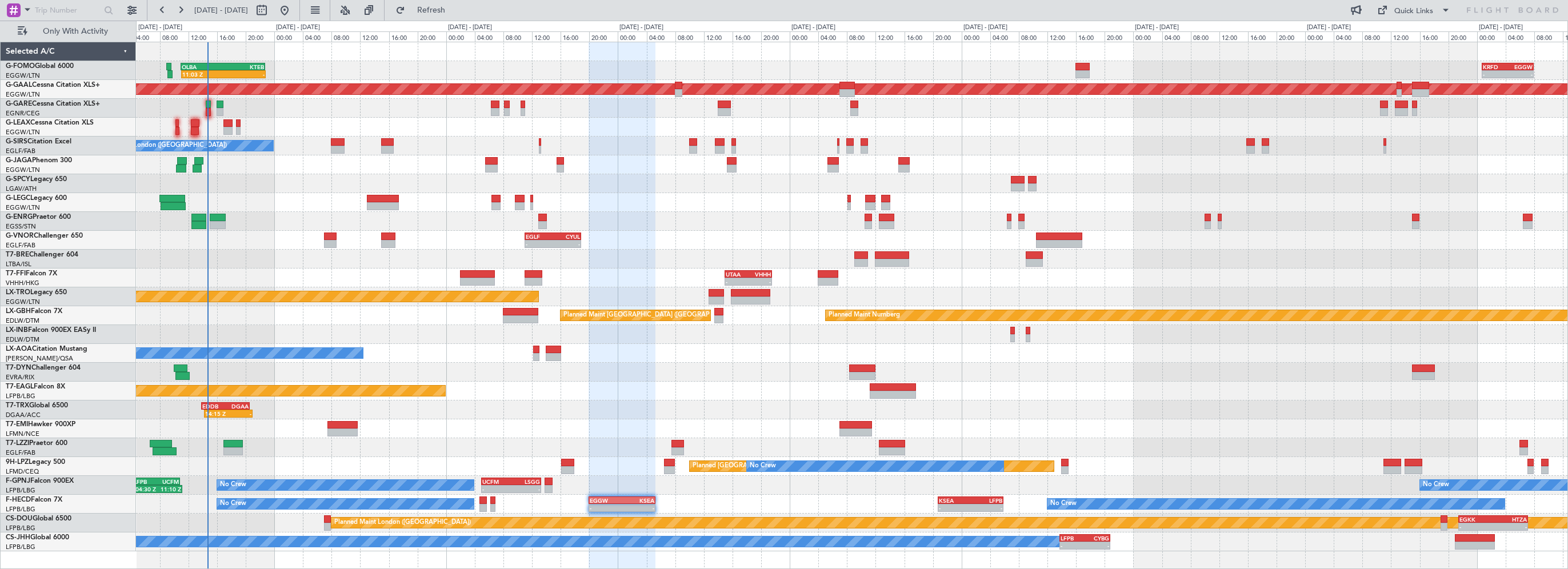
type input "0"
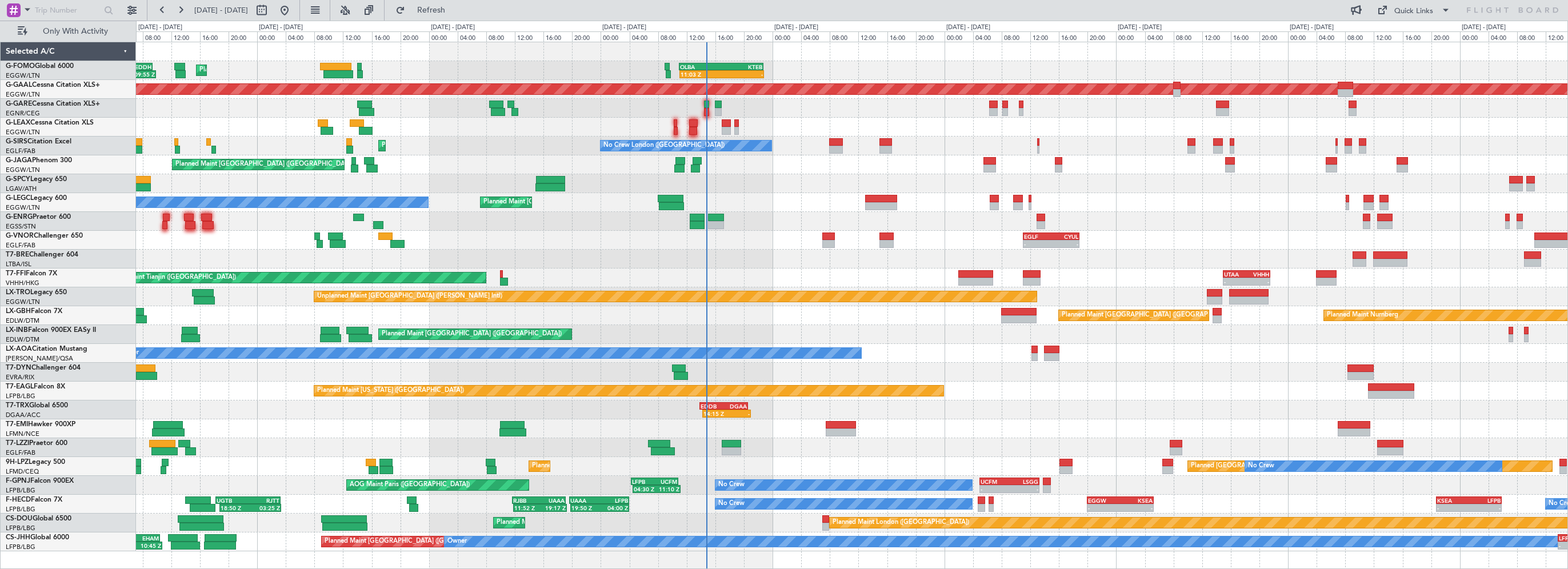
click at [1007, 400] on div "11:03 Z - OLBA 11:00 Z KTEB 22:45 Z Planned Maint London (Luton) 01:40 Z 09:55 …" at bounding box center [852, 297] width 1431 height 509
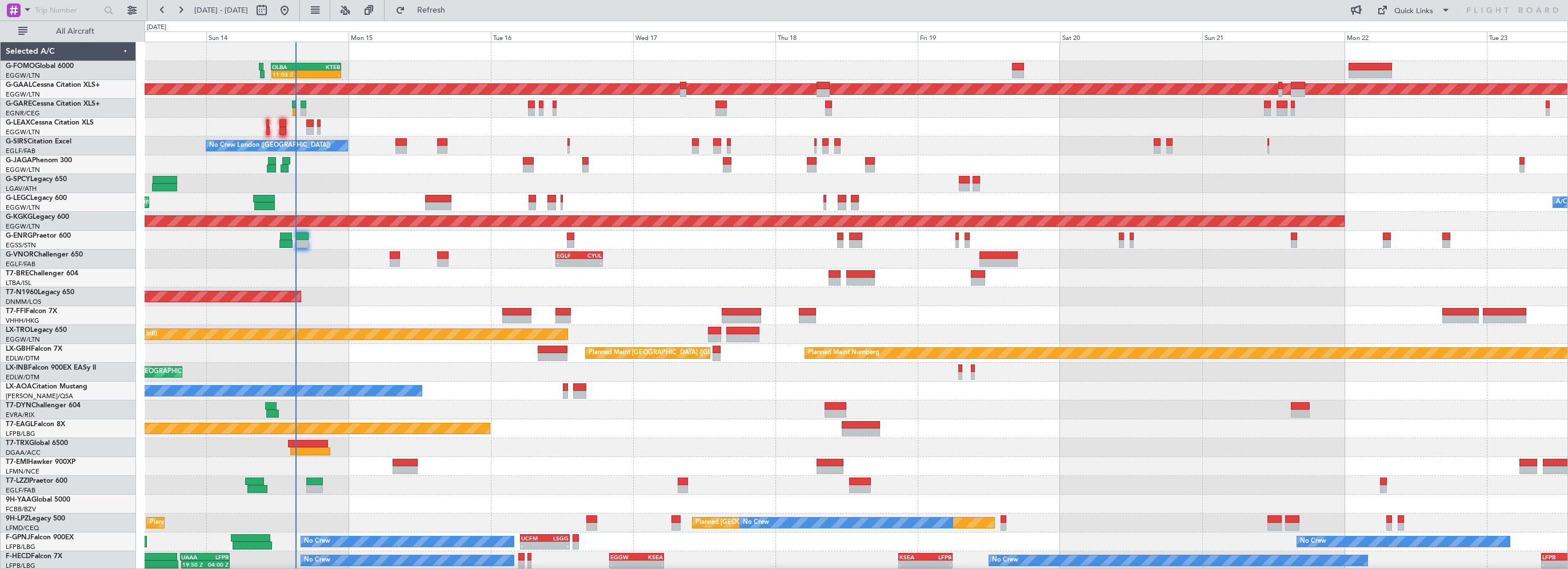
click at [581, 437] on div "Planned Maint [US_STATE] ([GEOGRAPHIC_DATA])" at bounding box center [856, 429] width 1423 height 19
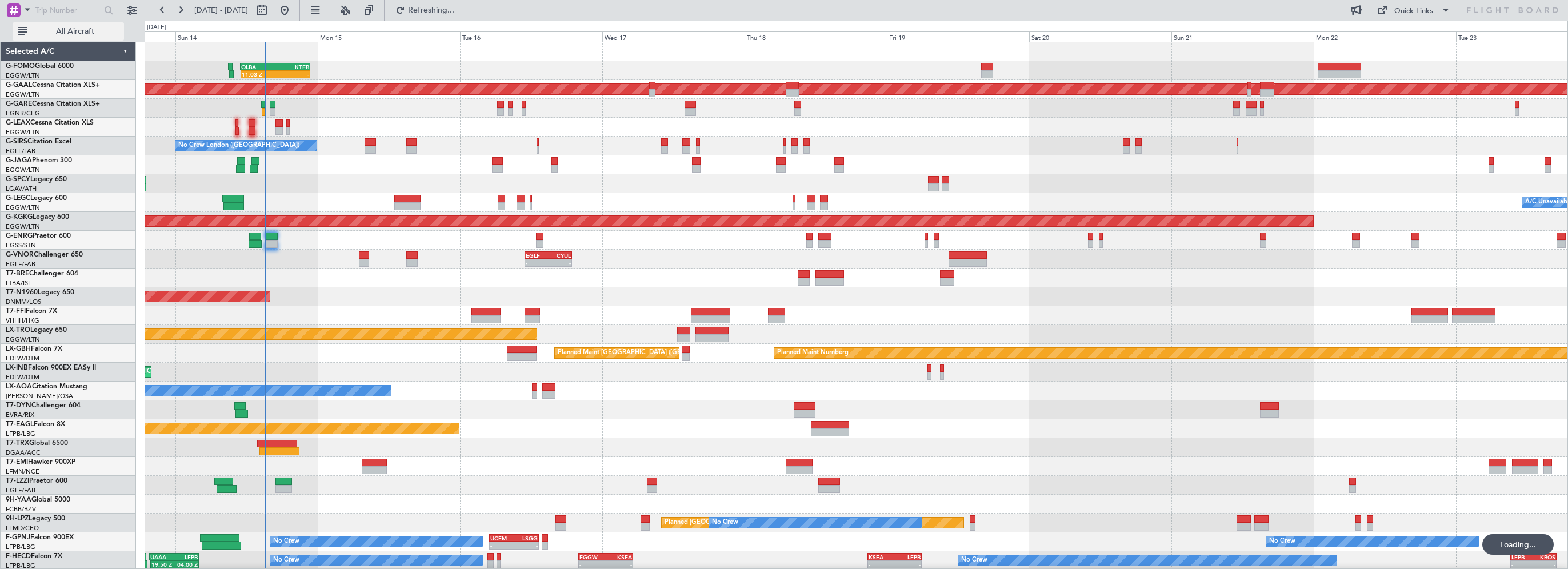
click at [78, 22] on button "All Aircraft" at bounding box center [68, 31] width 111 height 18
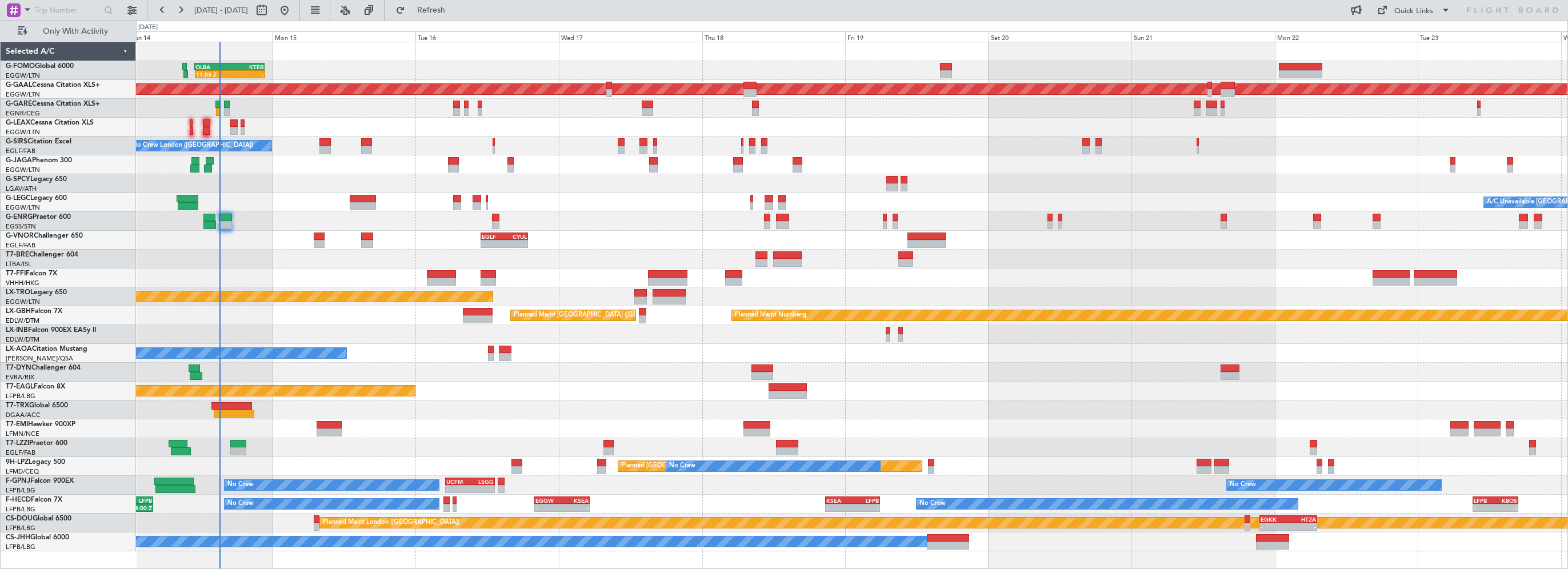
click at [653, 372] on div at bounding box center [852, 372] width 1431 height 19
